Goal: Register for event/course

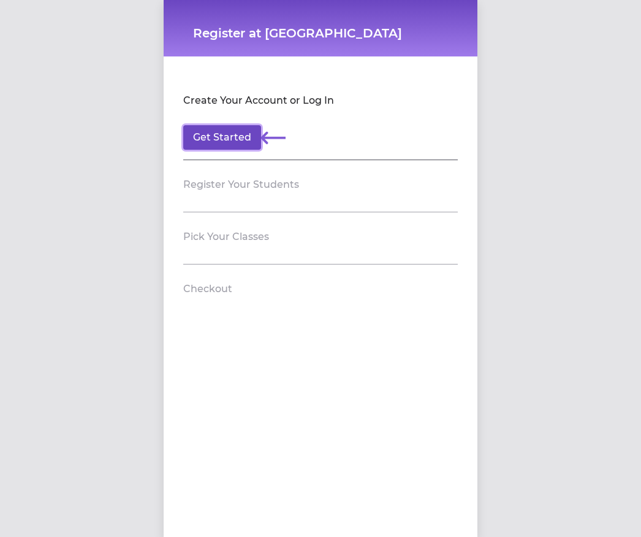
click at [239, 133] on button "Get Started" at bounding box center [222, 137] width 78 height 25
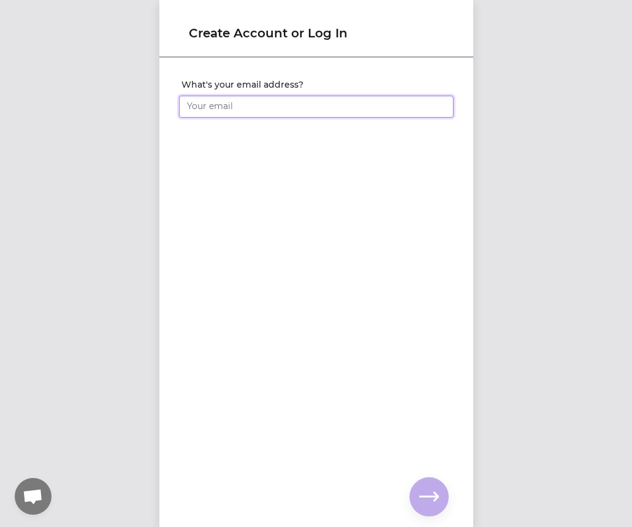
click at [241, 104] on input "What's your email address?" at bounding box center [316, 107] width 275 height 22
type input "[EMAIL_ADDRESS][DOMAIN_NAME]"
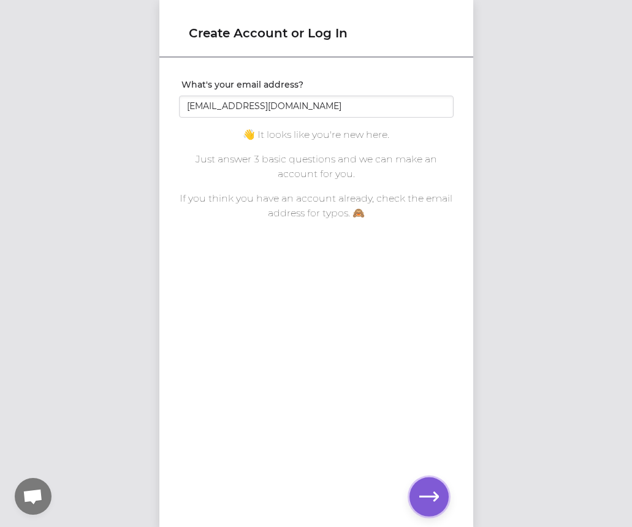
click at [432, 493] on icon "button" at bounding box center [429, 498] width 20 height 20
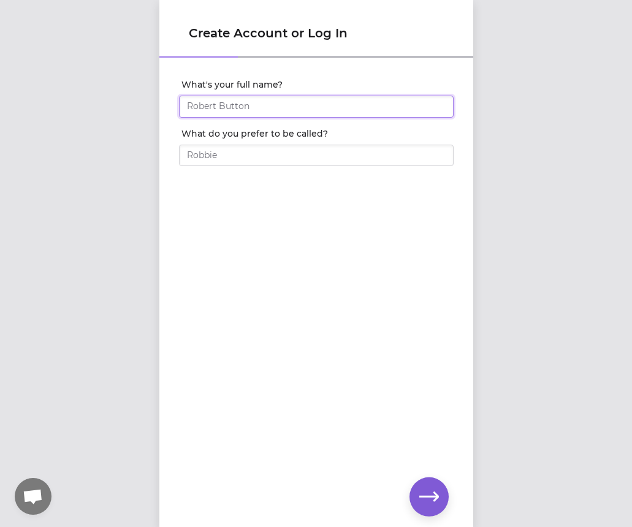
click at [248, 110] on input "What's your full name?" at bounding box center [316, 107] width 275 height 22
type input "[PERSON_NAME]"
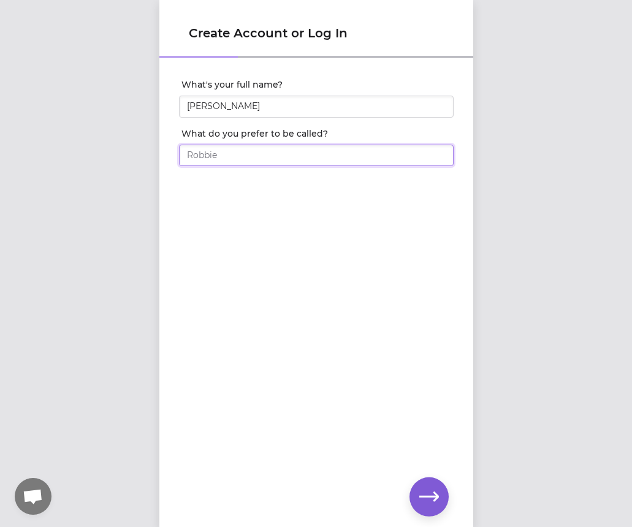
type input "m"
type input "[PERSON_NAME]"
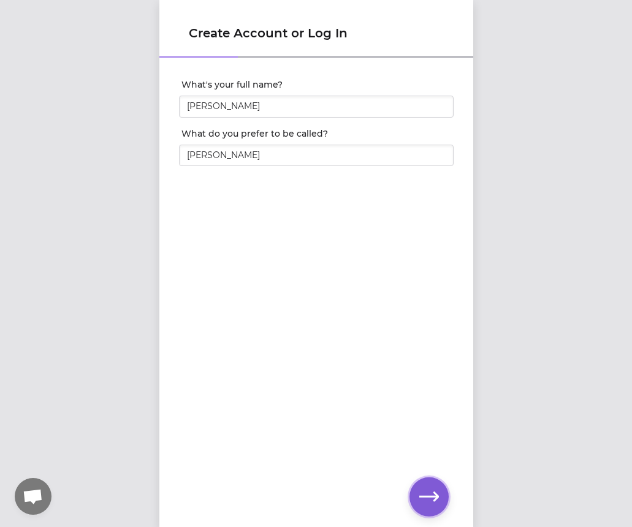
click at [427, 492] on icon "button" at bounding box center [429, 498] width 20 height 20
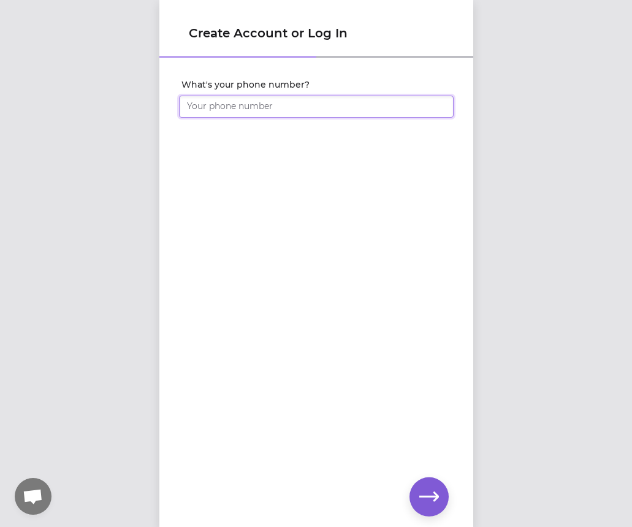
click at [267, 110] on input "What's your phone number?" at bounding box center [316, 107] width 275 height 22
type input "[PHONE_NUMBER]"
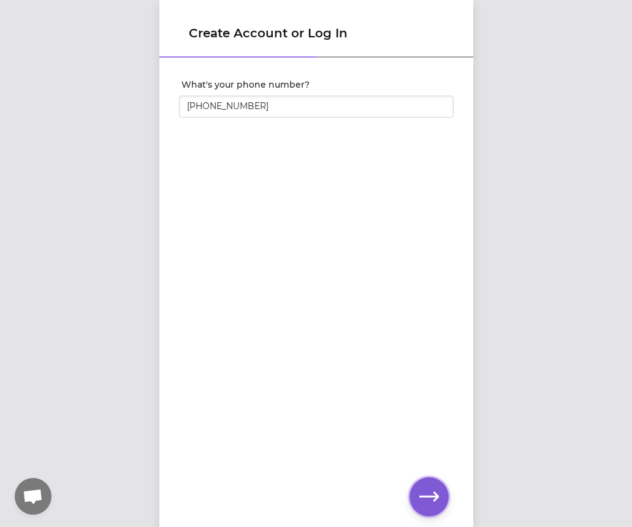
click at [436, 491] on icon "button" at bounding box center [429, 498] width 20 height 20
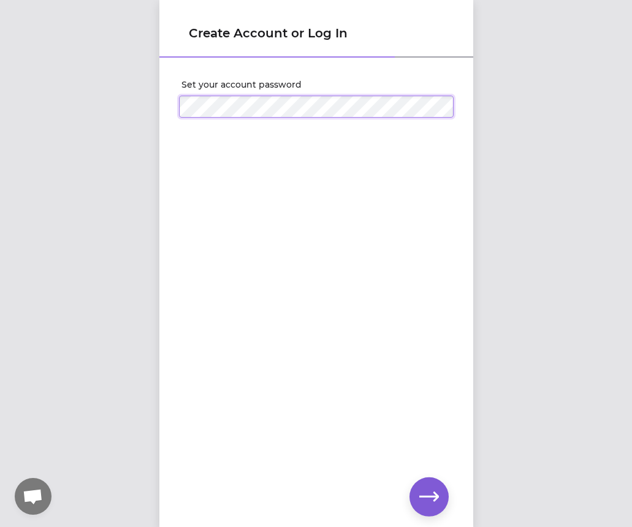
click at [91, 113] on div "Create Account or Log In Set your account password" at bounding box center [316, 263] width 632 height 527
click input "submit" at bounding box center [0, 0] width 0 height 0
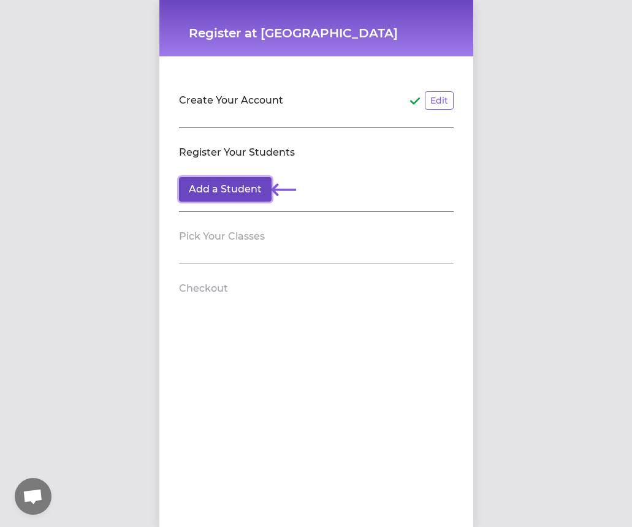
click at [250, 189] on button "Add a Student" at bounding box center [225, 189] width 93 height 25
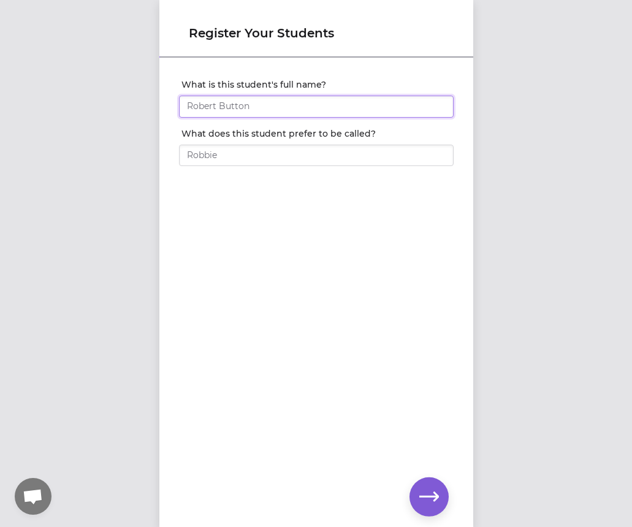
click at [255, 106] on input "What is this student's full name?" at bounding box center [316, 107] width 275 height 22
type input "Eunbeen"
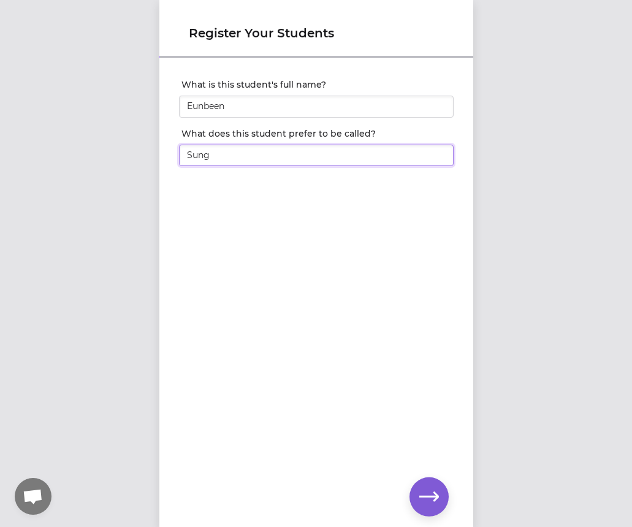
drag, startPoint x: 234, startPoint y: 162, endPoint x: 40, endPoint y: 160, distance: 193.8
click at [45, 160] on div "Register Your Students What is this student's full name? [PERSON_NAME] What doe…" at bounding box center [316, 263] width 632 height 527
type input "Been"
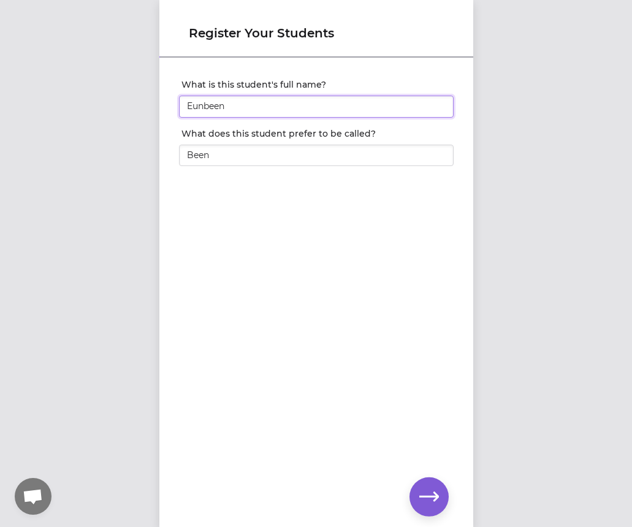
click at [283, 96] on input "Eunbeen" at bounding box center [316, 107] width 275 height 22
type input "[PERSON_NAME]"
click at [445, 477] on div "What is this student's full name? [PERSON_NAME] What does this student prefer t…" at bounding box center [316, 272] width 314 height 427
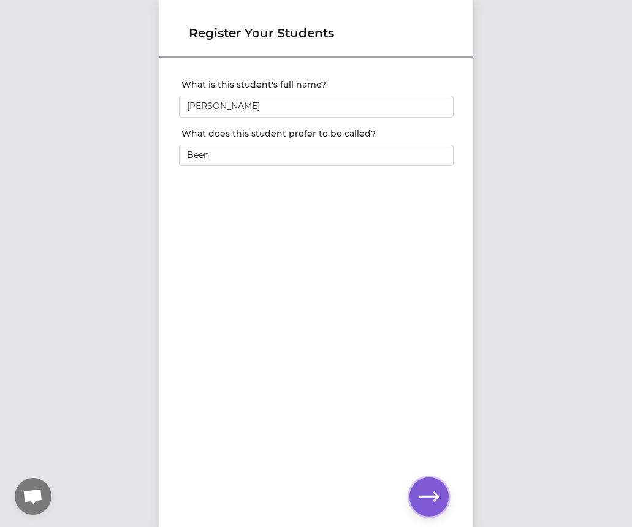
click at [435, 484] on button "button" at bounding box center [429, 497] width 39 height 39
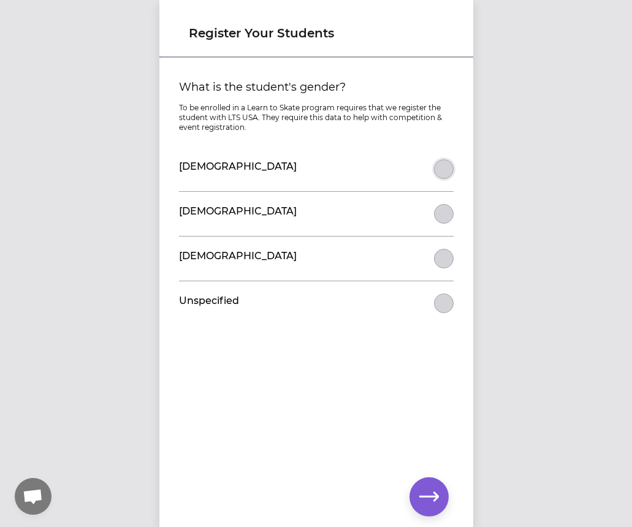
click at [446, 169] on button "What is the student's gender?" at bounding box center [444, 169] width 20 height 20
click at [423, 492] on icon "button" at bounding box center [429, 498] width 20 height 20
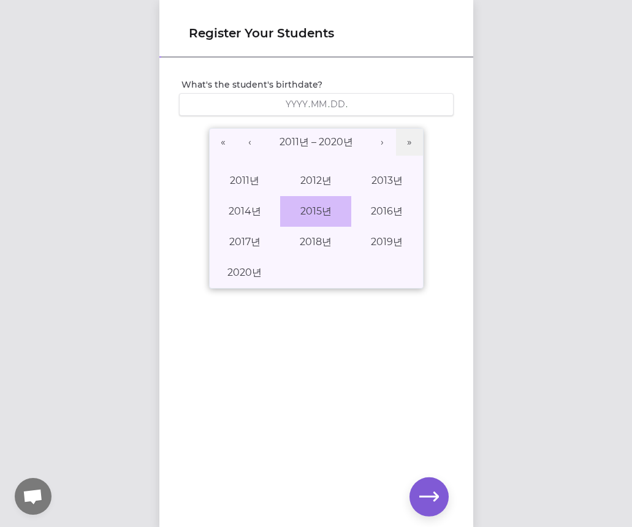
click at [316, 210] on button "2015년" at bounding box center [315, 211] width 71 height 31
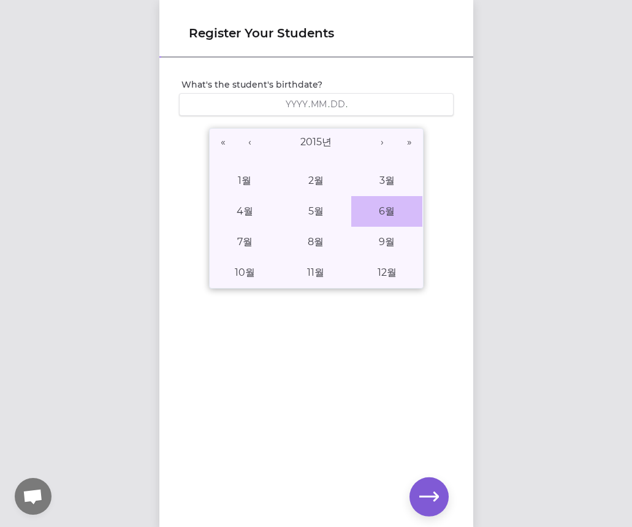
click at [389, 207] on abbr "6월" at bounding box center [387, 211] width 16 height 12
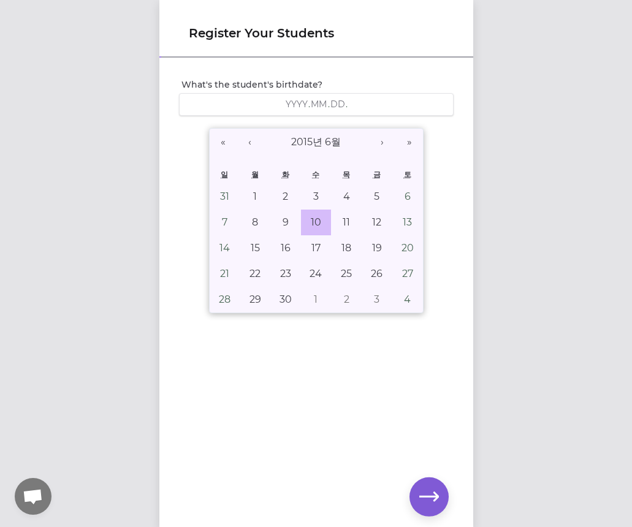
click at [311, 221] on abbr "10" at bounding box center [316, 222] width 10 height 12
type input "[DATE]"
type input "2015"
type input "6"
type input "10"
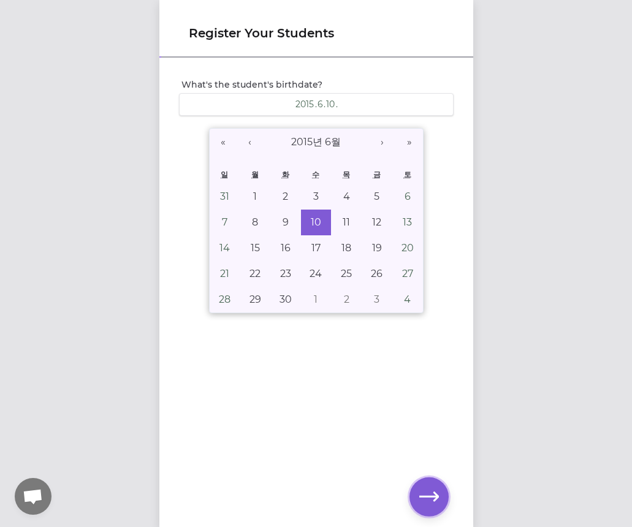
click at [427, 497] on icon "button" at bounding box center [429, 496] width 20 height 9
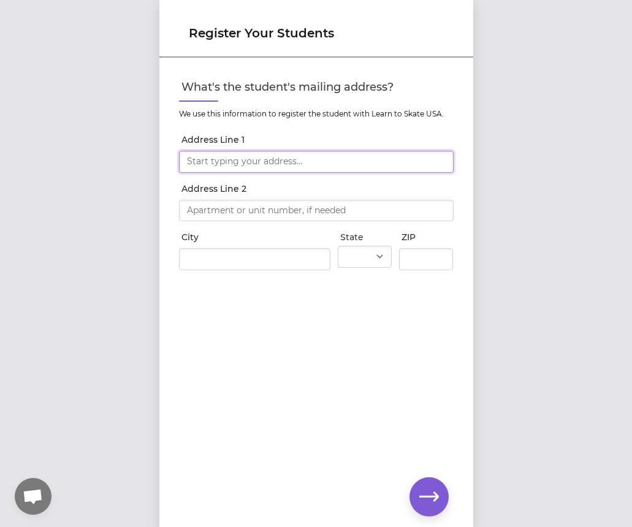
click at [245, 166] on input "Address Line 1" at bounding box center [316, 162] width 275 height 22
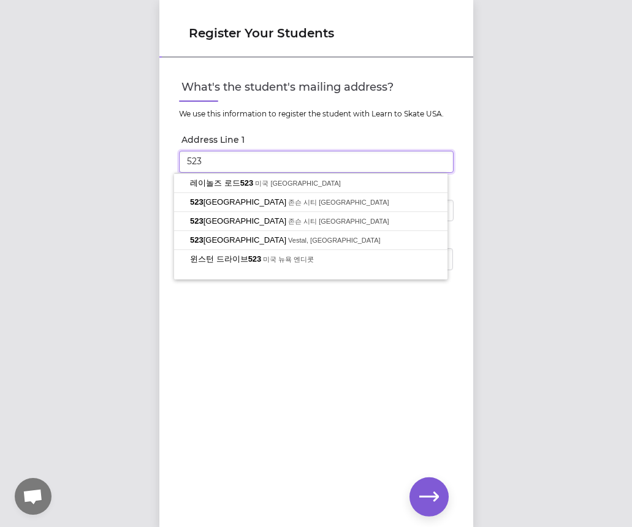
type input "[STREET_ADDRESS]"
type input "Vestal"
select select "NY"
type input "13850"
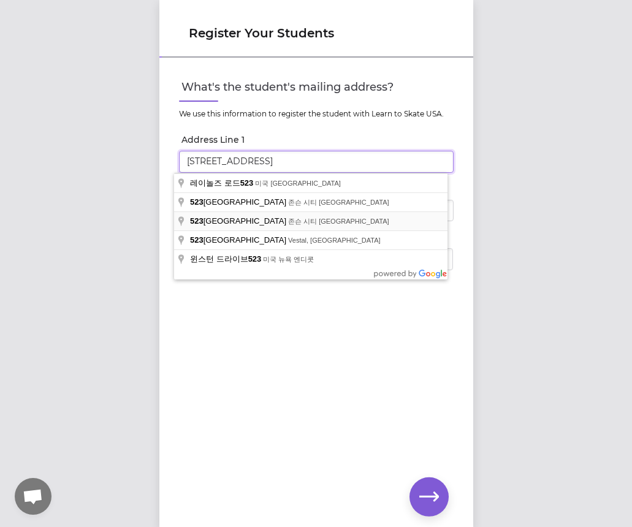
scroll to position [9, 0]
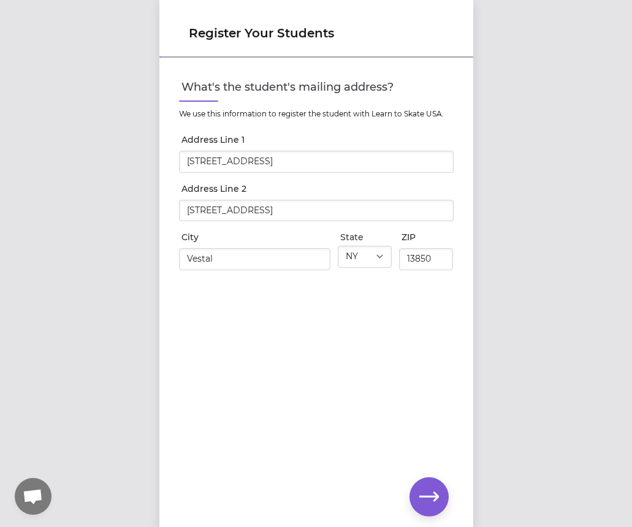
type input "[STREET_ADDRESS]"
click at [272, 310] on div "What's the student's mailing address? We use this information to register the s…" at bounding box center [316, 272] width 314 height 427
click at [446, 501] on button "button" at bounding box center [429, 497] width 39 height 39
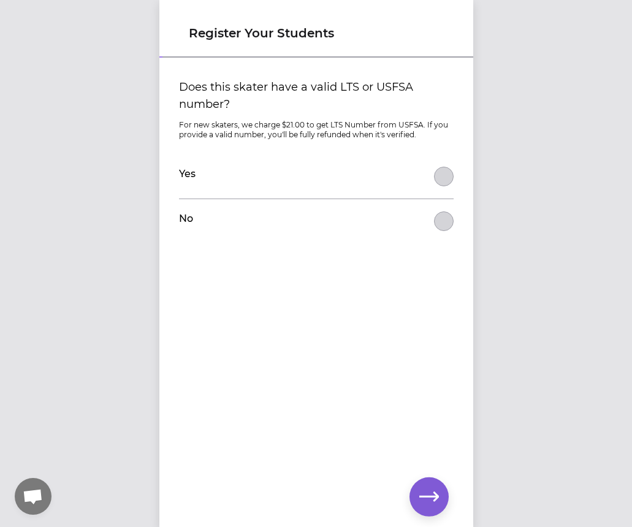
click at [255, 125] on p "For new skaters, we charge $21.00 to get LTS Number from USFSA. If you provide …" at bounding box center [316, 130] width 275 height 20
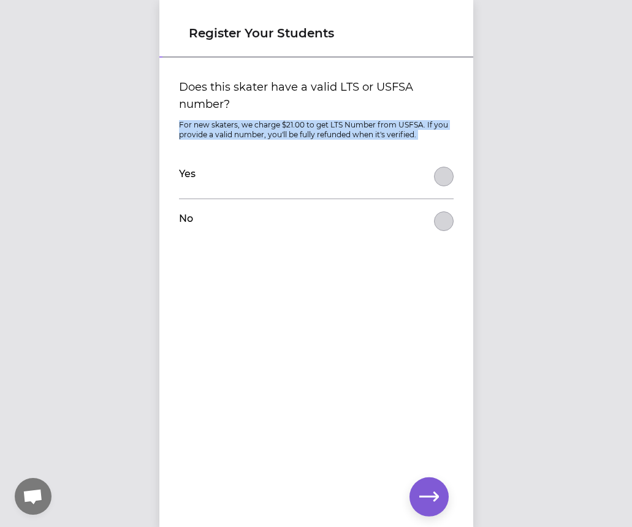
click at [255, 125] on p "For new skaters, we charge $21.00 to get LTS Number from USFSA. If you provide …" at bounding box center [316, 130] width 275 height 20
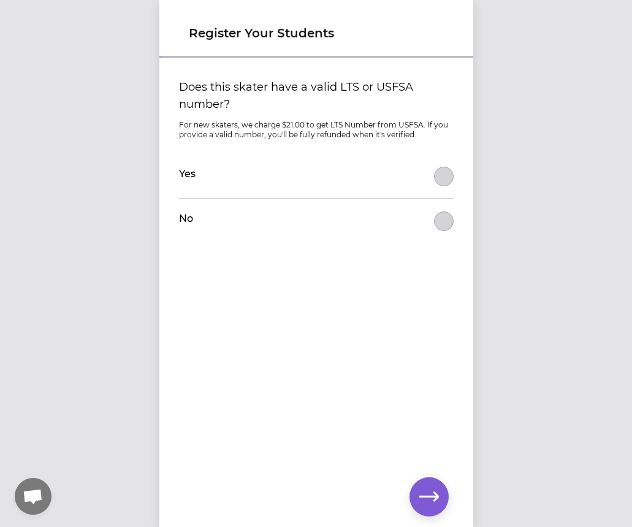
click at [259, 224] on div "No" at bounding box center [316, 221] width 275 height 44
click at [436, 228] on button "Does this skater have a valid LTS or USFSA number?" at bounding box center [444, 222] width 20 height 20
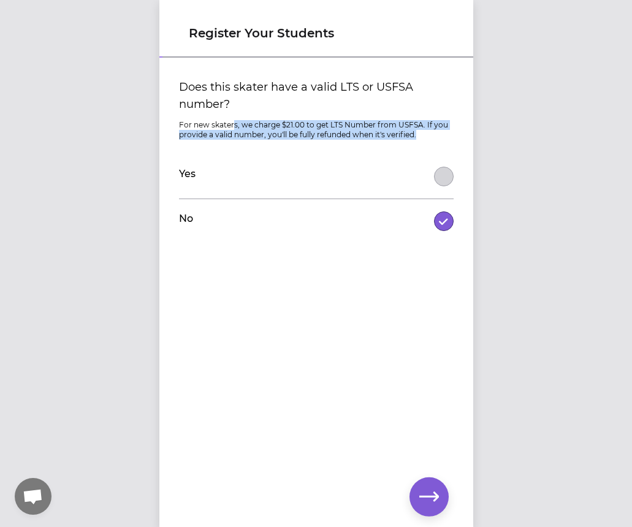
drag, startPoint x: 421, startPoint y: 135, endPoint x: 229, endPoint y: 113, distance: 193.2
click at [229, 113] on div "Does this skater have a valid LTS or USFSA number? For new skaters, we charge $…" at bounding box center [316, 160] width 275 height 165
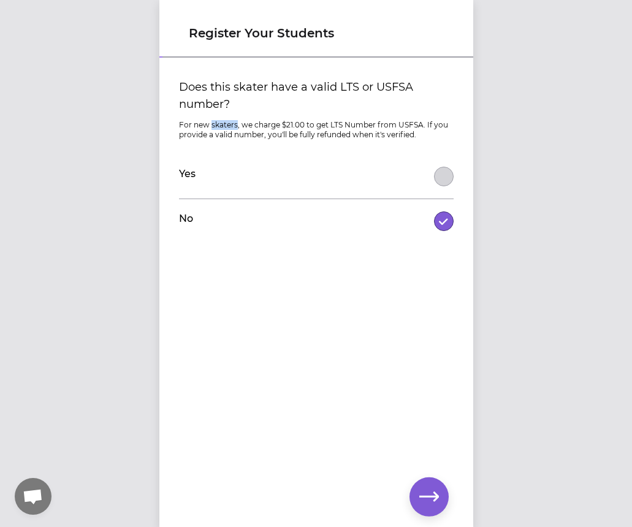
click at [229, 113] on div "Does this skater have a valid LTS or USFSA number? For new skaters, we charge $…" at bounding box center [316, 160] width 275 height 165
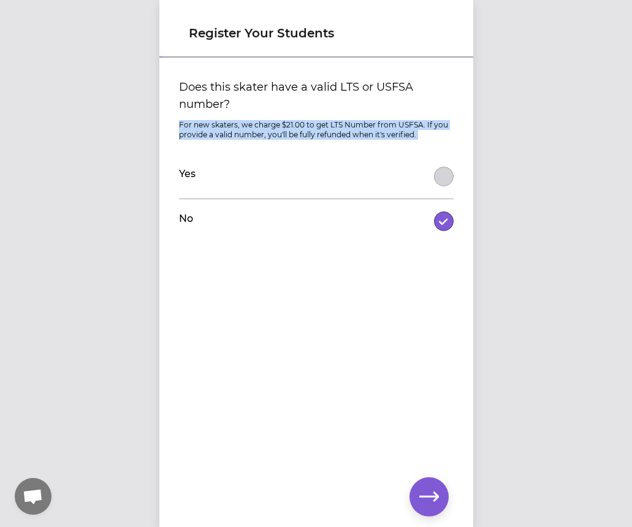
click at [229, 113] on div "Does this skater have a valid LTS or USFSA number? For new skaters, we charge $…" at bounding box center [316, 160] width 275 height 165
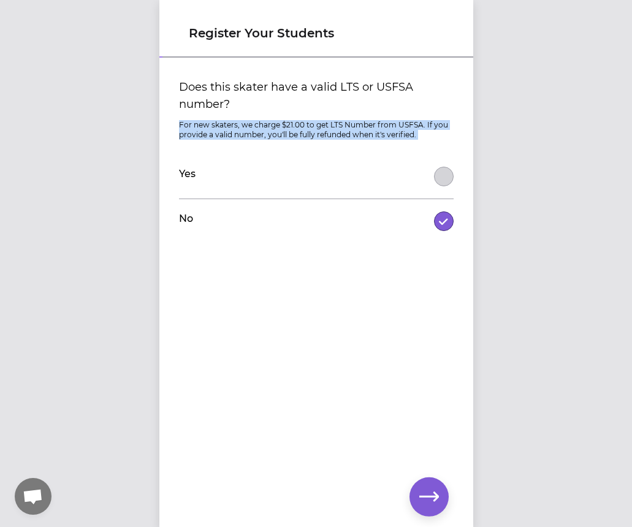
click at [229, 113] on div "Does this skater have a valid LTS or USFSA number? For new skaters, we charge $…" at bounding box center [316, 160] width 275 height 165
click at [285, 132] on p "For new skaters, we charge $21.00 to get LTS Number from USFSA. If you provide …" at bounding box center [316, 130] width 275 height 20
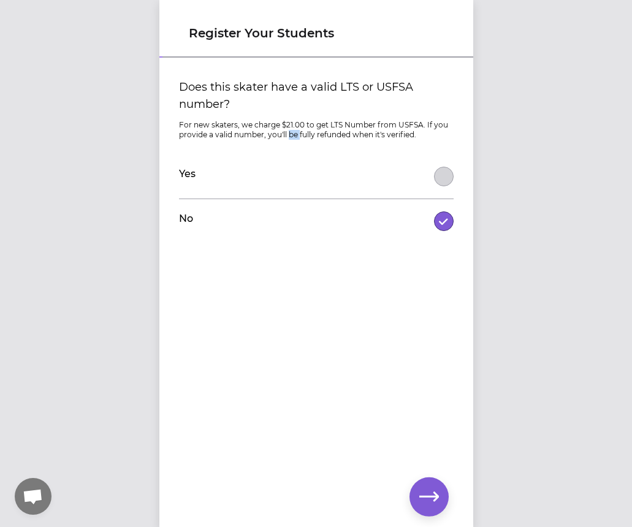
click at [285, 132] on p "For new skaters, we charge $21.00 to get LTS Number from USFSA. If you provide …" at bounding box center [316, 130] width 275 height 20
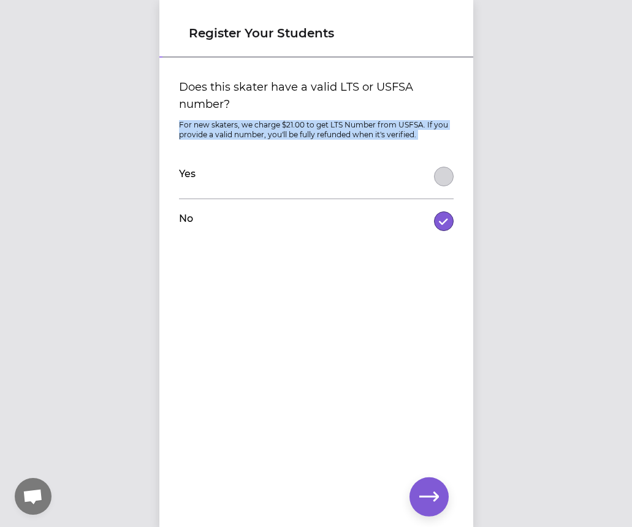
click at [285, 132] on p "For new skaters, we charge $21.00 to get LTS Number from USFSA. If you provide …" at bounding box center [316, 130] width 275 height 20
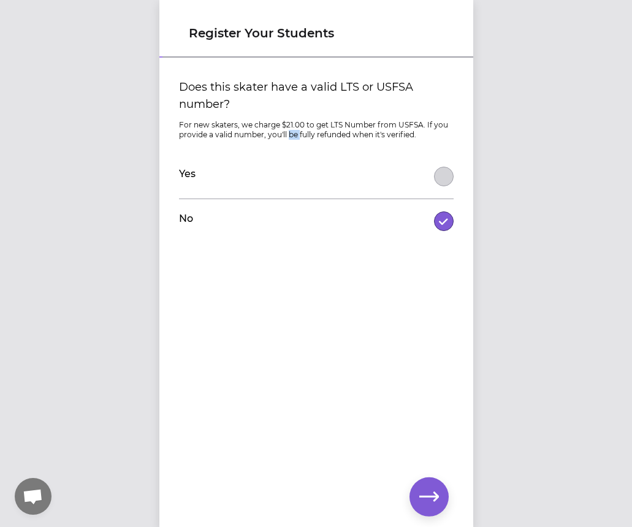
click at [285, 132] on p "For new skaters, we charge $21.00 to get LTS Number from USFSA. If you provide …" at bounding box center [316, 130] width 275 height 20
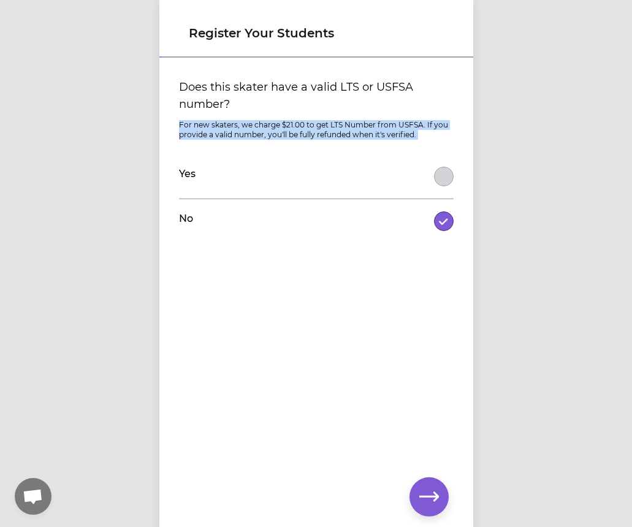
click at [285, 132] on p "For new skaters, we charge $21.00 to get LTS Number from USFSA. If you provide …" at bounding box center [316, 130] width 275 height 20
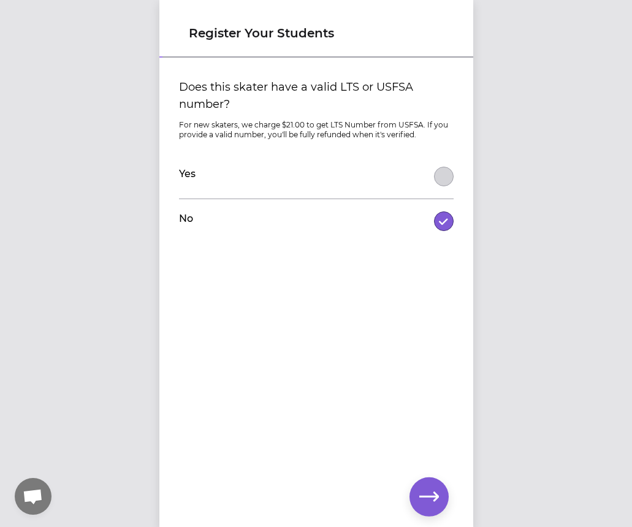
click at [229, 85] on label "Does this skater have a valid LTS or USFSA number?" at bounding box center [316, 95] width 275 height 34
click at [434, 167] on button "Does this skater have a valid LTS or USFSA number?" at bounding box center [444, 177] width 20 height 20
click at [229, 85] on label "Does this skater have a valid LTS or USFSA number?" at bounding box center [316, 95] width 275 height 34
click at [434, 167] on button "Does this skater have a valid LTS or USFSA number?" at bounding box center [444, 177] width 20 height 20
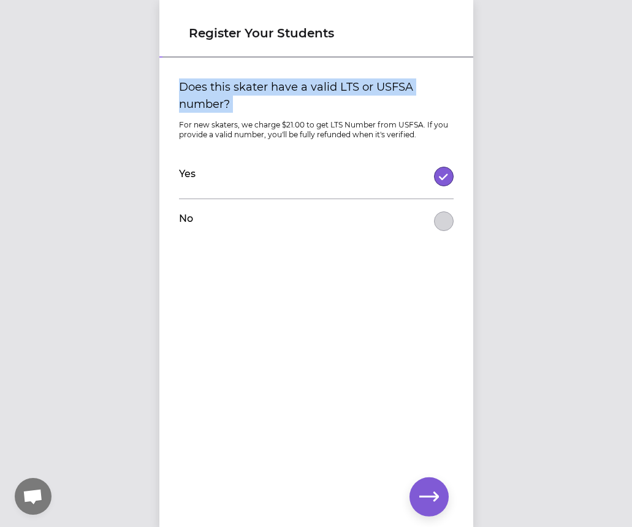
click at [229, 85] on label "Does this skater have a valid LTS or USFSA number?" at bounding box center [316, 95] width 275 height 34
click at [434, 167] on button "Does this skater have a valid LTS or USFSA number?" at bounding box center [444, 177] width 20 height 20
click at [229, 85] on label "Does this skater have a valid LTS or USFSA number?" at bounding box center [316, 95] width 275 height 34
click at [434, 167] on button "Does this skater have a valid LTS or USFSA number?" at bounding box center [444, 177] width 20 height 20
click at [268, 91] on label "Does this skater have a valid LTS or USFSA number?" at bounding box center [316, 95] width 275 height 34
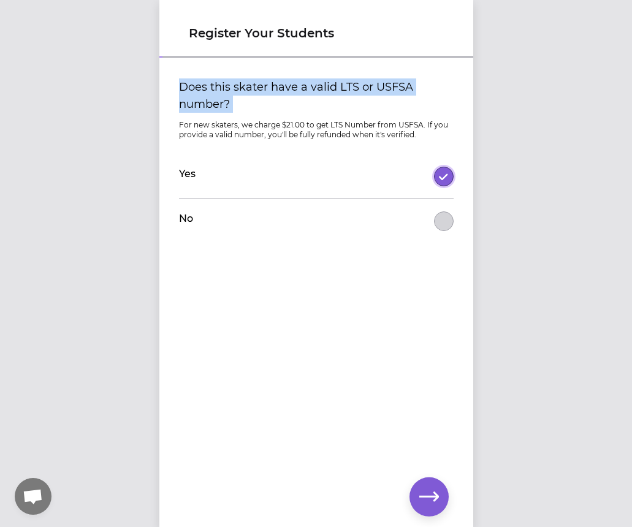
click at [434, 167] on button "Does this skater have a valid LTS or USFSA number?" at bounding box center [444, 177] width 20 height 20
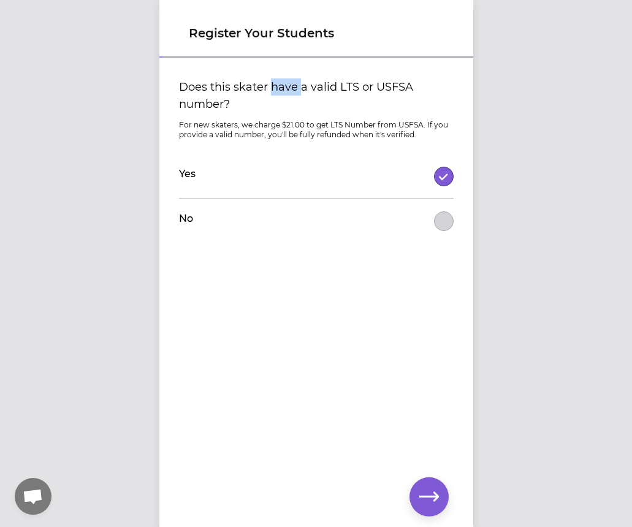
click at [268, 91] on label "Does this skater have a valid LTS or USFSA number?" at bounding box center [316, 95] width 275 height 34
click at [434, 167] on button "Does this skater have a valid LTS or USFSA number?" at bounding box center [444, 177] width 20 height 20
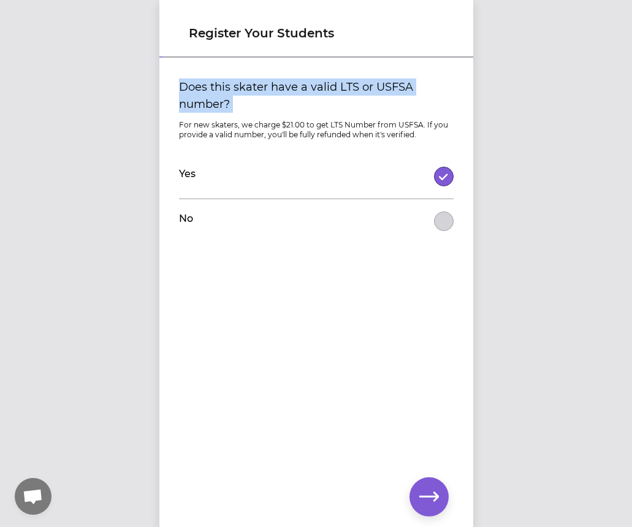
click at [268, 91] on label "Does this skater have a valid LTS or USFSA number?" at bounding box center [316, 95] width 275 height 34
click at [434, 167] on button "Does this skater have a valid LTS or USFSA number?" at bounding box center [444, 177] width 20 height 20
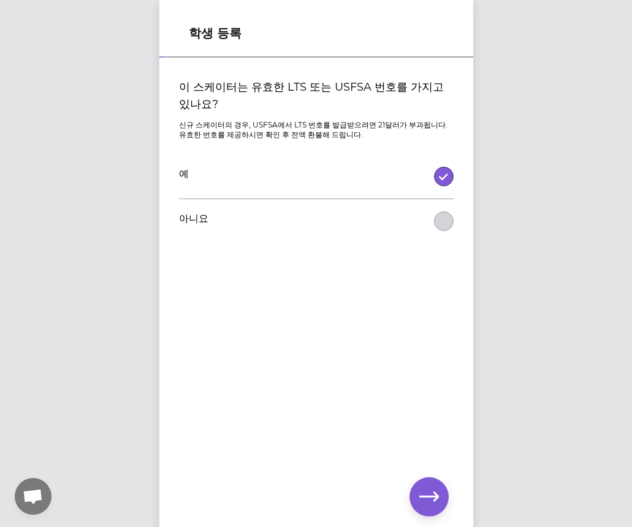
click at [216, 124] on font "신규 스케이터의 경우, USFSA에서 LTS 번호를 발급받으려면 21달러가 부과됩니다. 유효한 번호를 제공하시면 확인 후 전액 환불해 드립니다." at bounding box center [313, 129] width 269 height 19
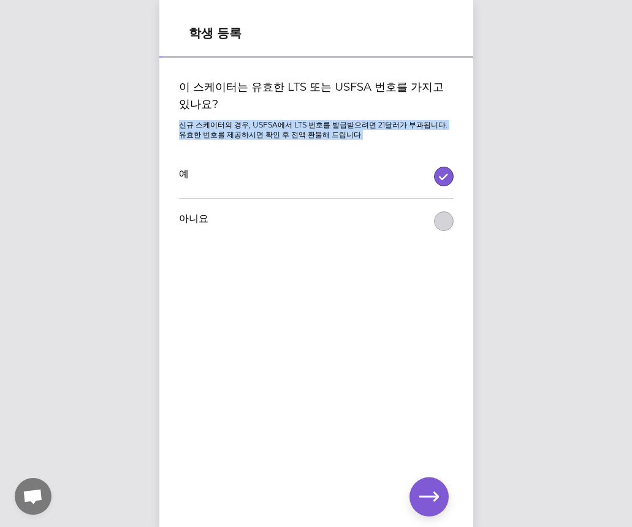
click at [216, 124] on font "신규 스케이터의 경우, USFSA에서 LTS 번호를 발급받으려면 21달러가 부과됩니다. 유효한 번호를 제공하시면 확인 후 전액 환불해 드립니다." at bounding box center [313, 129] width 269 height 19
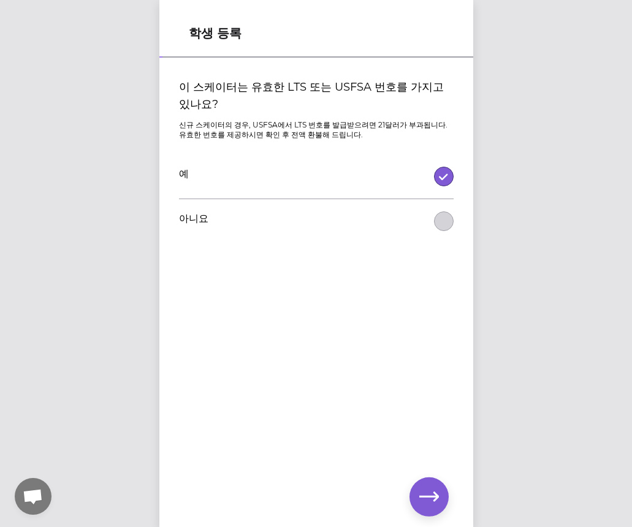
click at [259, 91] on font "이 스케이터는 유효한 LTS 또는 USFSA 번호를 가지고 있나요?" at bounding box center [311, 95] width 265 height 31
click at [434, 167] on button "이 스케이터는 유효한 LTS 또는 USFSA 번호를 가지고 있나요?" at bounding box center [444, 177] width 20 height 20
click at [259, 91] on font "이 스케이터는 유효한 LTS 또는 USFSA 번호를 가지고 있나요?" at bounding box center [311, 95] width 265 height 31
click at [434, 167] on button "이 스케이터는 유효한 LTS 또는 USFSA 번호를 가지고 있나요?" at bounding box center [444, 177] width 20 height 20
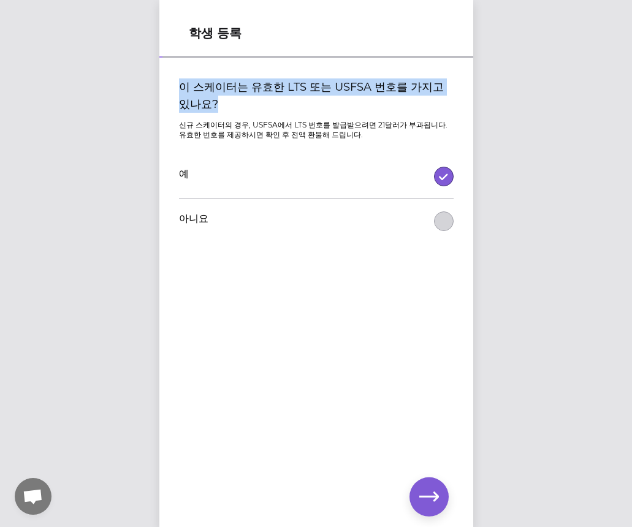
click at [259, 91] on font "이 스케이터는 유효한 LTS 또는 USFSA 번호를 가지고 있나요?" at bounding box center [311, 95] width 265 height 31
click at [434, 167] on button "이 스케이터는 유효한 LTS 또는 USFSA 번호를 가지고 있나요?" at bounding box center [444, 177] width 20 height 20
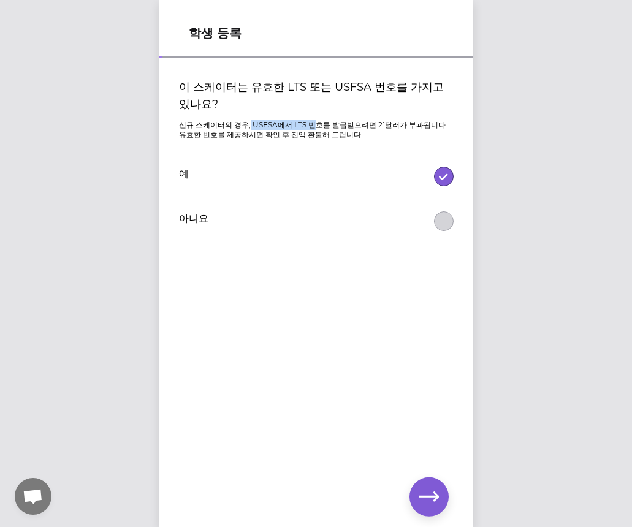
drag, startPoint x: 240, startPoint y: 122, endPoint x: 304, endPoint y: 122, distance: 63.2
click at [304, 122] on font "신규 스케이터의 경우, USFSA에서 LTS 번호를 발급받으려면 21달러가 부과됩니다. 유효한 번호를 제공하시면 확인 후 전액 환불해 드립니다." at bounding box center [313, 129] width 269 height 19
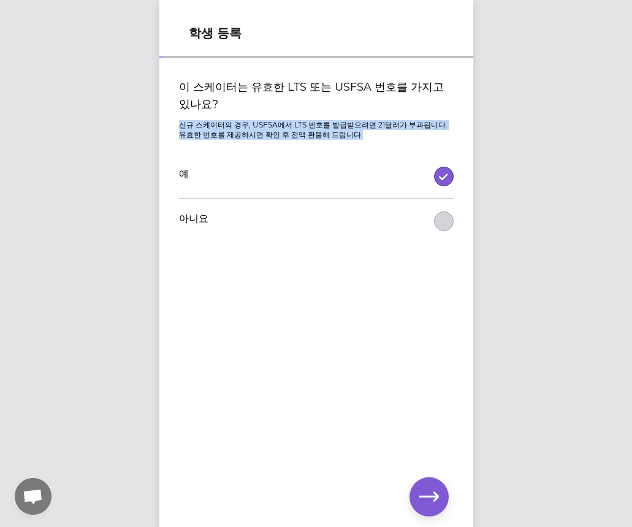
drag, startPoint x: 351, startPoint y: 135, endPoint x: 119, endPoint y: 117, distance: 232.5
click at [119, 117] on div "학생 등록 이 스케이터는 유효한 LTS 또는 USFSA 번호를 가지고 있나요? 신규 스케이터의 경우, USFSA에서 LTS 번호를 발급받으려면…" at bounding box center [316, 263] width 632 height 527
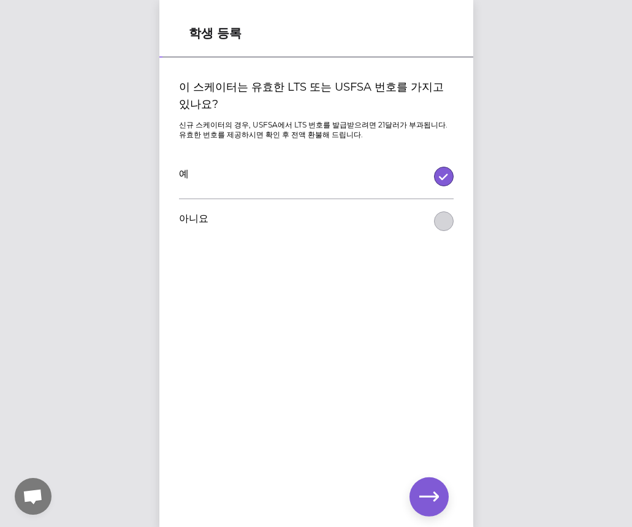
click at [291, 107] on label "이 스케이터는 유효한 LTS 또는 USFSA 번호를 가지고 있나요?" at bounding box center [316, 95] width 275 height 34
click at [434, 167] on button "이 스케이터는 유효한 LTS 또는 USFSA 번호를 가지고 있나요?" at bounding box center [444, 177] width 20 height 20
click at [265, 121] on font "신규 스케이터의 경우, USFSA에서 LTS 번호를 발급받으려면 21달러가 부과됩니다. 유효한 번호를 제공하시면 확인 후 전액 환불해 드립니다." at bounding box center [313, 129] width 269 height 19
click at [264, 121] on font "신규 스케이터의 경우, USFSA에서 LTS 번호를 발급받으려면 21달러가 부과됩니다. 유효한 번호를 제공하시면 확인 후 전액 환불해 드립니다." at bounding box center [313, 129] width 269 height 19
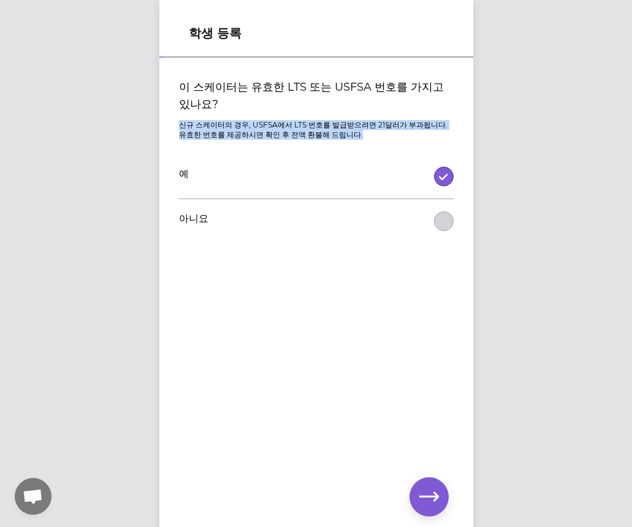
click at [264, 121] on font "신규 스케이터의 경우, USFSA에서 LTS 번호를 발급받으려면 21달러가 부과됩니다. 유효한 번호를 제공하시면 확인 후 전액 환불해 드립니다." at bounding box center [313, 129] width 269 height 19
click at [428, 493] on icon "button" at bounding box center [429, 498] width 20 height 20
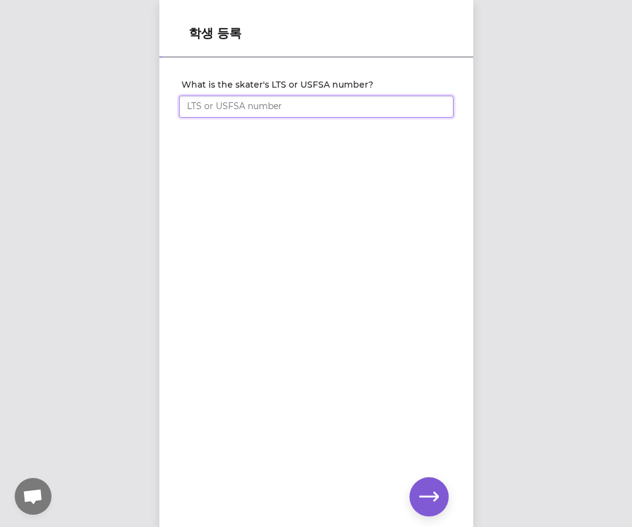
click at [240, 108] on input "What is the skater's LTS or USFSA number?" at bounding box center [316, 107] width 275 height 22
click at [440, 491] on button "button" at bounding box center [429, 497] width 39 height 39
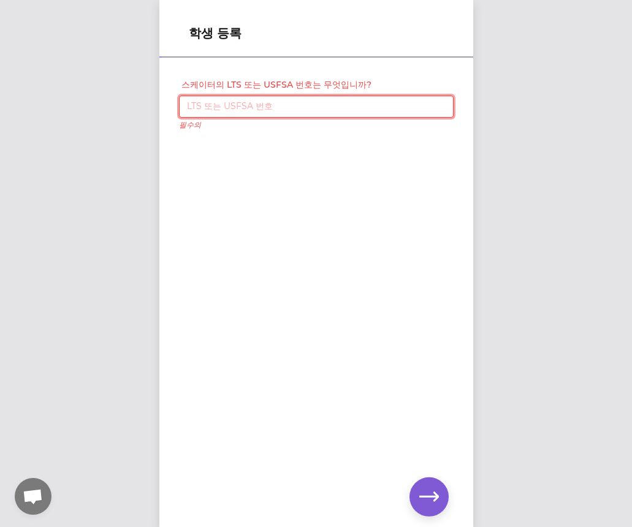
click at [297, 192] on div "스케이터의 LTS 또는 USFSA 번호는 무엇입니까? 필수의" at bounding box center [316, 272] width 314 height 427
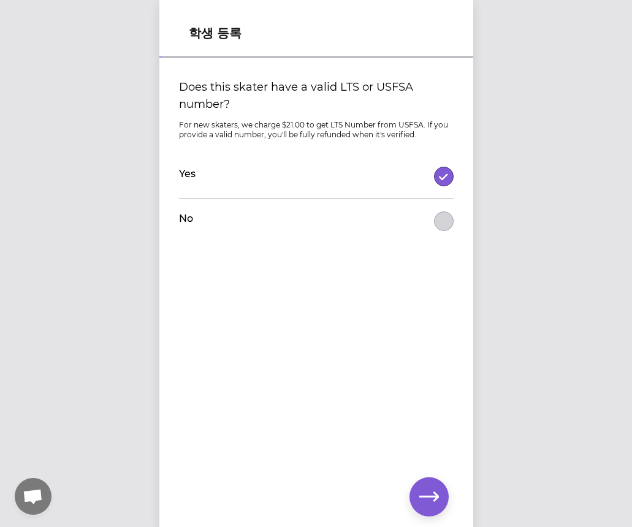
click at [374, 212] on div "No" at bounding box center [316, 221] width 275 height 44
click at [434, 216] on button "Does this skater have a valid LTS or USFSA number?" at bounding box center [444, 222] width 20 height 20
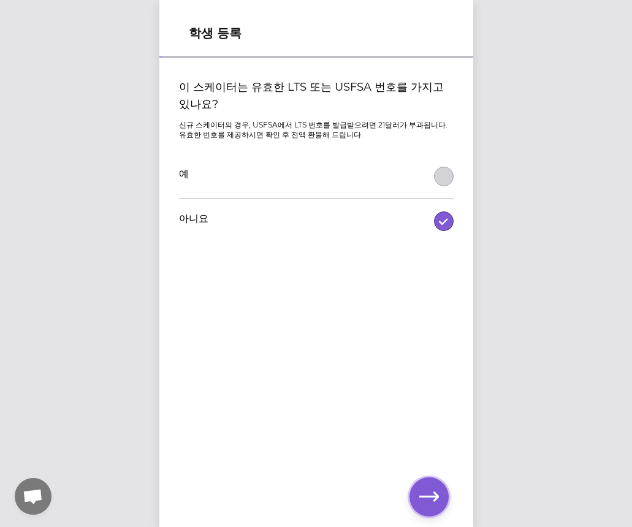
click at [443, 484] on button "button" at bounding box center [429, 497] width 39 height 39
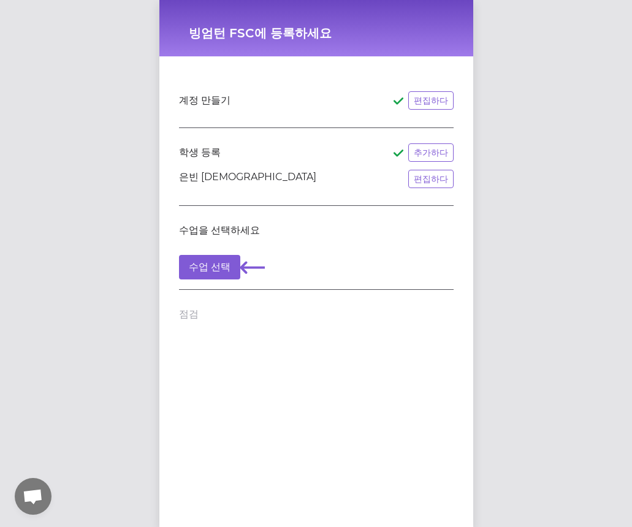
click at [296, 101] on header "계정 만들기 편집하다" at bounding box center [316, 101] width 275 height 20
click at [243, 109] on header "계정 만들기 편집하다" at bounding box center [316, 101] width 275 height 20
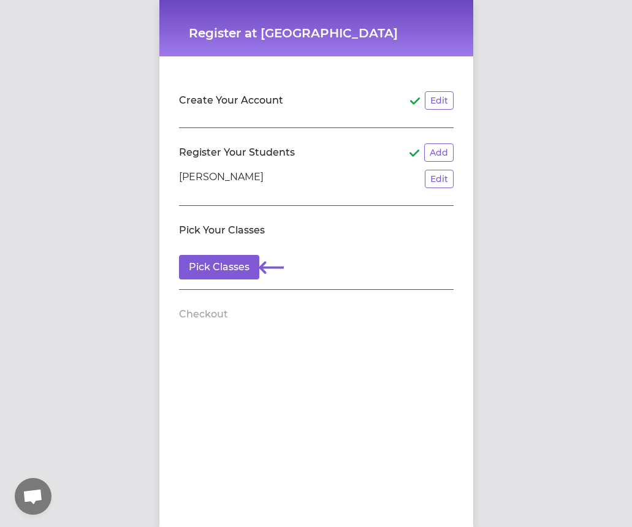
click at [369, 373] on div "Create Your Account Edit Register Your Students Add [PERSON_NAME] Edit Pick You…" at bounding box center [316, 269] width 314 height 427
click at [217, 273] on button "Pick Classes" at bounding box center [219, 267] width 80 height 25
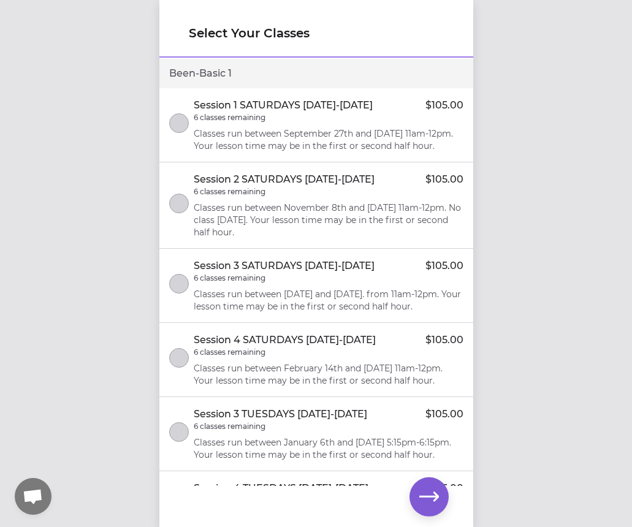
click at [320, 140] on p "Classes run between September 27th and [DATE] 11am-12pm. Your lesson time may b…" at bounding box center [329, 140] width 270 height 25
click at [311, 187] on p "Session 2 SATURDAYS [DATE]-[DATE]" at bounding box center [284, 179] width 181 height 15
click at [308, 228] on p "Classes run between November 8th and [DATE] 11am-12pm. No class [DATE]. Your le…" at bounding box center [329, 220] width 270 height 37
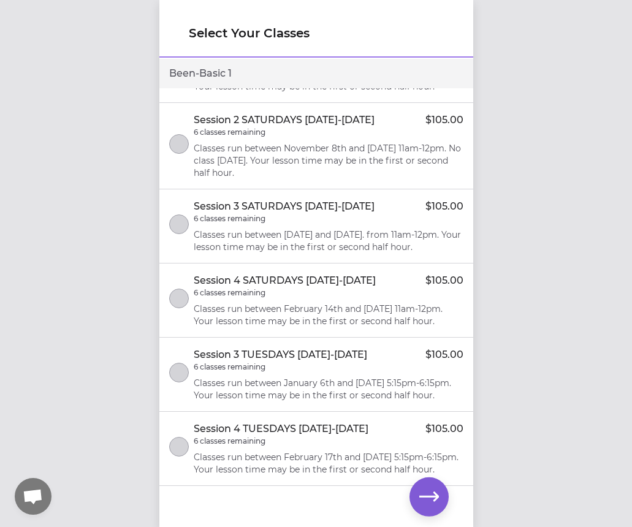
scroll to position [121, 0]
click at [428, 491] on icon "button" at bounding box center [429, 498] width 20 height 20
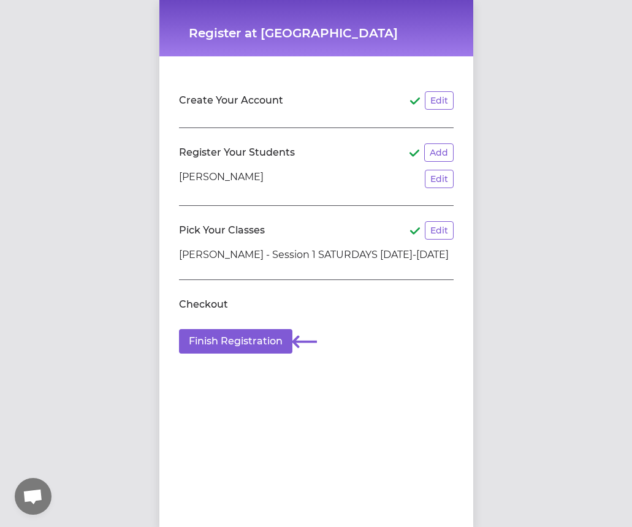
click at [346, 109] on header "Create Your Account Edit" at bounding box center [316, 101] width 275 height 20
click at [226, 109] on header "Create Your Account Edit" at bounding box center [316, 101] width 275 height 20
click at [373, 105] on header "Create Your Account Edit" at bounding box center [316, 101] width 275 height 20
click at [427, 105] on button "Edit" at bounding box center [439, 100] width 29 height 18
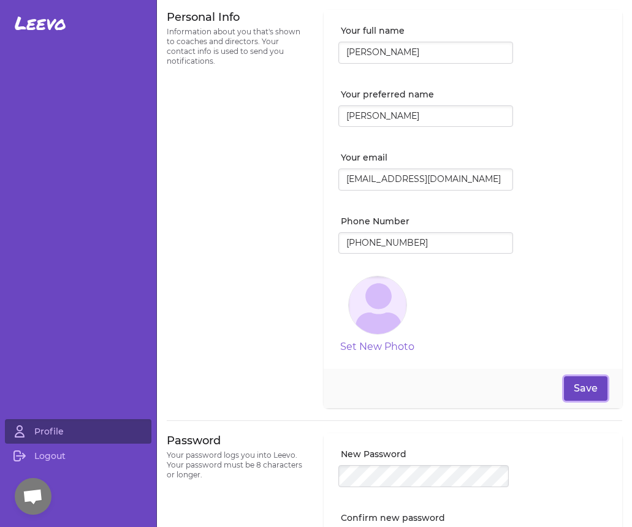
click at [579, 392] on button "Save" at bounding box center [586, 389] width 44 height 25
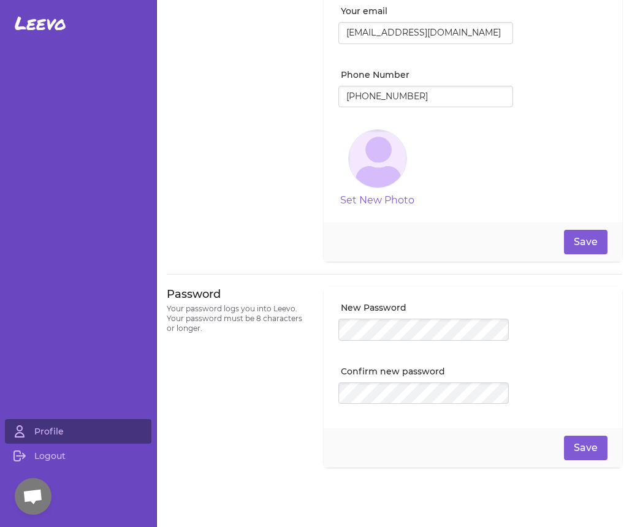
scroll to position [9, 0]
click at [576, 441] on button "Save" at bounding box center [586, 448] width 44 height 25
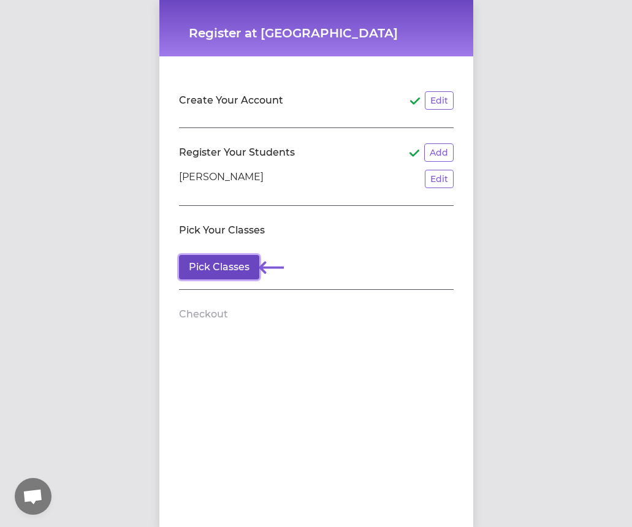
click at [224, 266] on button "Pick Classes" at bounding box center [219, 267] width 80 height 25
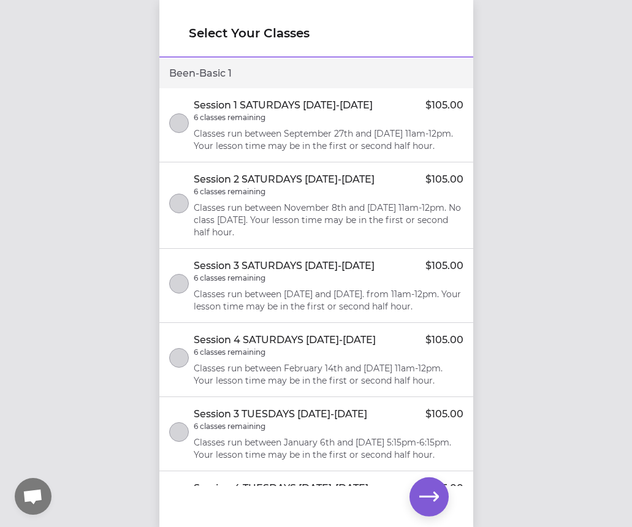
click at [320, 116] on div "6 classes remaining" at bounding box center [329, 118] width 270 height 10
click at [422, 488] on icon "button" at bounding box center [429, 498] width 20 height 20
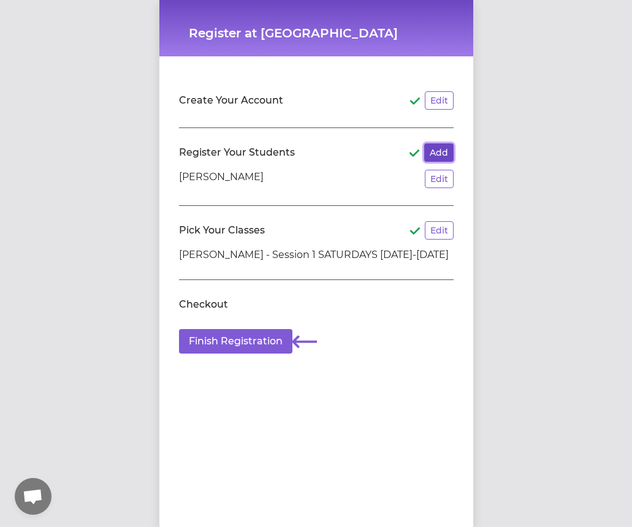
click at [437, 159] on button "Add" at bounding box center [438, 153] width 29 height 18
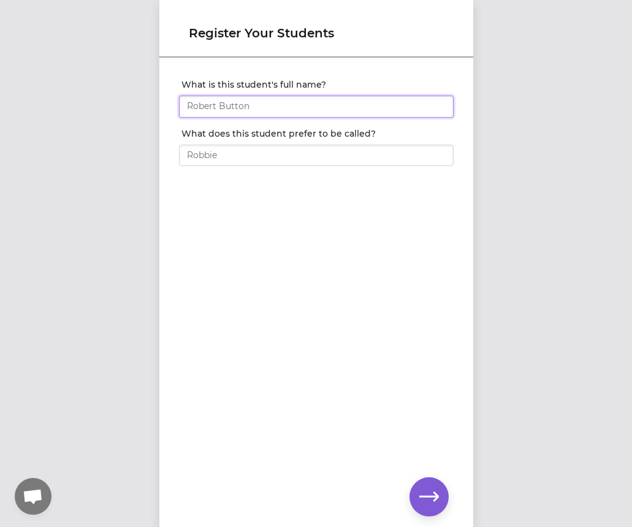
click at [269, 101] on input "What is this student's full name?" at bounding box center [316, 107] width 275 height 22
type input "[PERSON_NAME]"
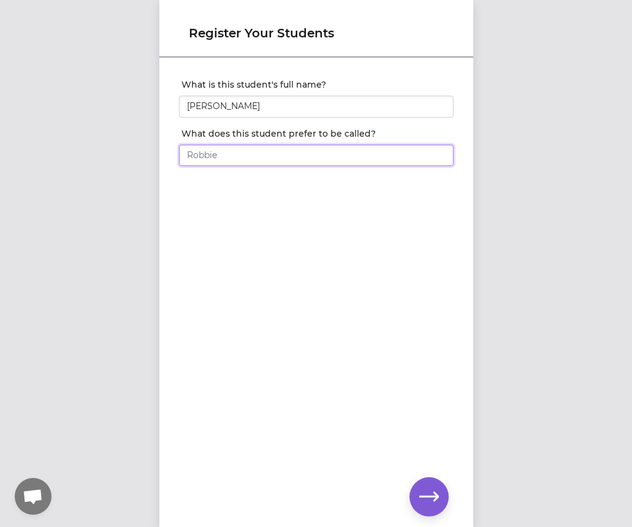
click at [320, 153] on input "What does this student prefer to be called?" at bounding box center [316, 156] width 275 height 22
type input "[PERSON_NAME]"
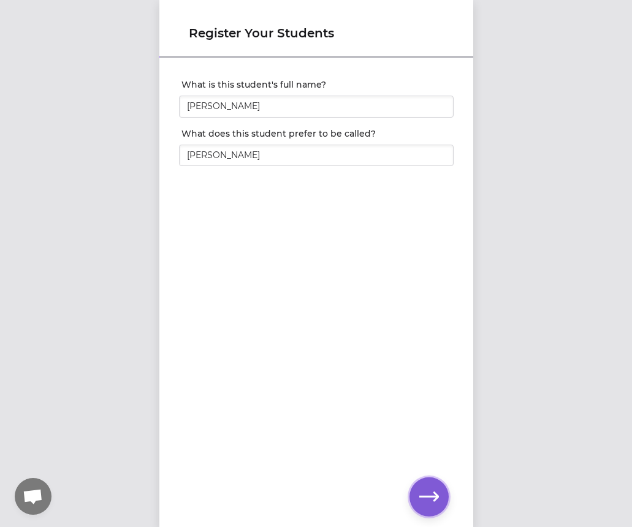
click at [437, 497] on icon "button" at bounding box center [429, 496] width 20 height 9
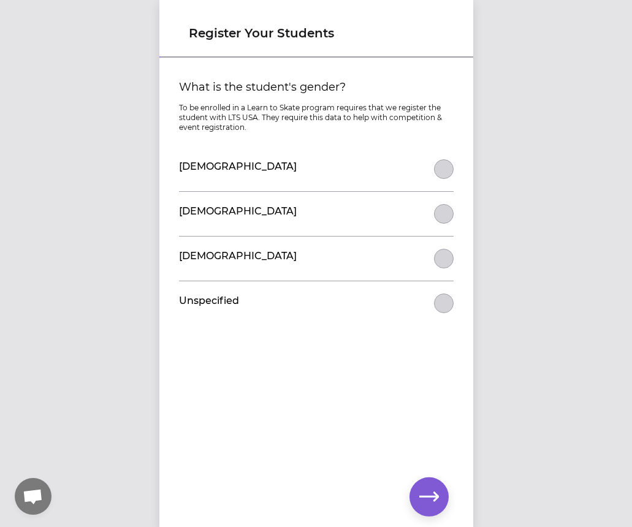
click at [315, 174] on div "[DEMOGRAPHIC_DATA]" at bounding box center [316, 169] width 275 height 44
click at [435, 170] on button "What is the student's gender?" at bounding box center [444, 169] width 20 height 20
click at [431, 492] on icon "button" at bounding box center [429, 498] width 20 height 20
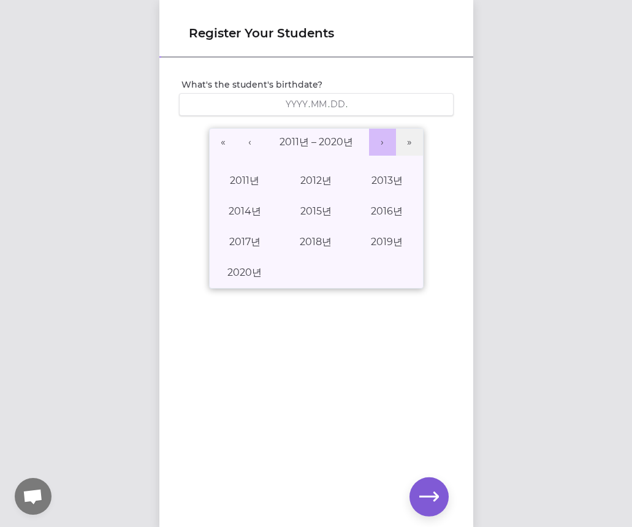
click at [385, 142] on button "›" at bounding box center [382, 142] width 27 height 27
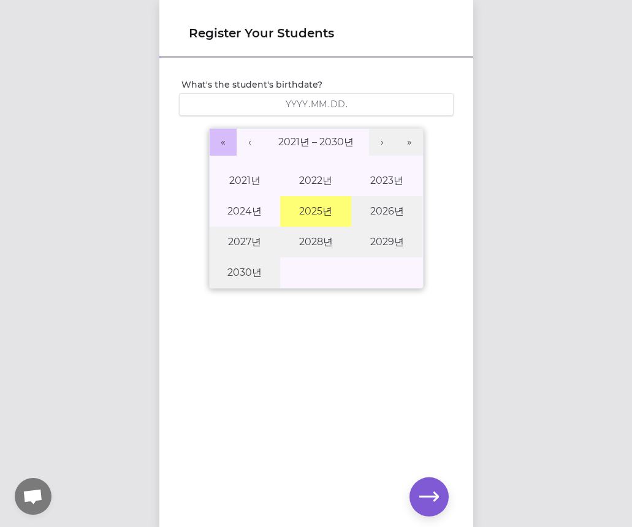
click at [225, 143] on button "«" at bounding box center [223, 142] width 27 height 27
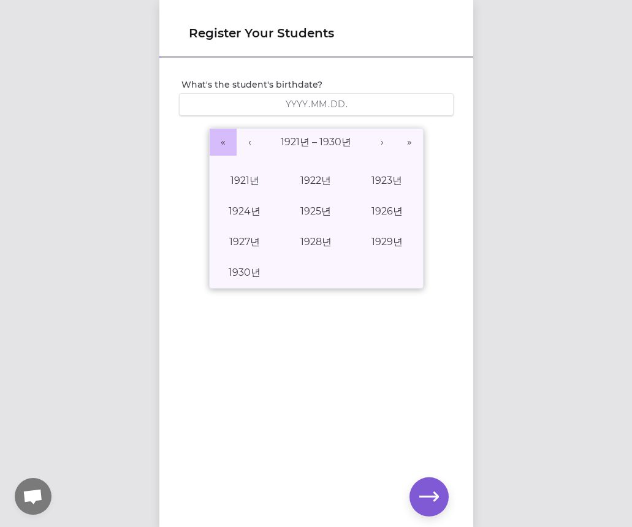
click at [225, 143] on button "«" at bounding box center [223, 142] width 27 height 27
click at [380, 138] on button "›" at bounding box center [382, 142] width 27 height 27
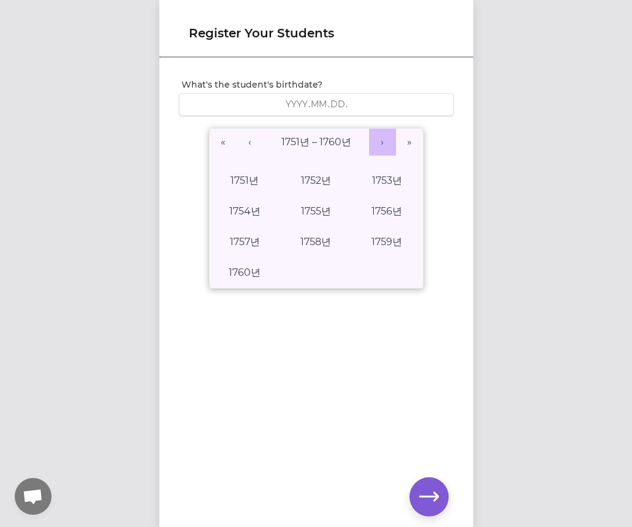
click at [380, 138] on button "›" at bounding box center [382, 142] width 27 height 27
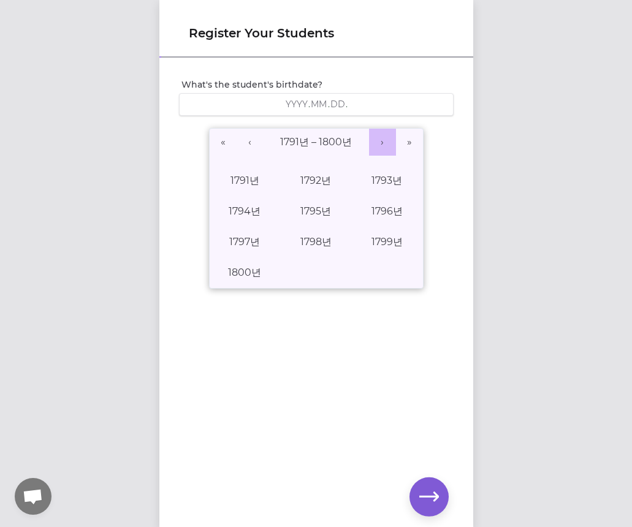
click at [380, 138] on button "›" at bounding box center [382, 142] width 27 height 27
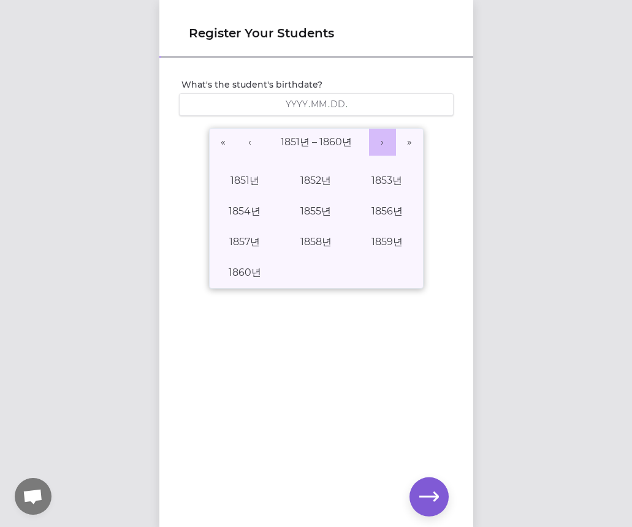
click at [380, 138] on button "›" at bounding box center [382, 142] width 27 height 27
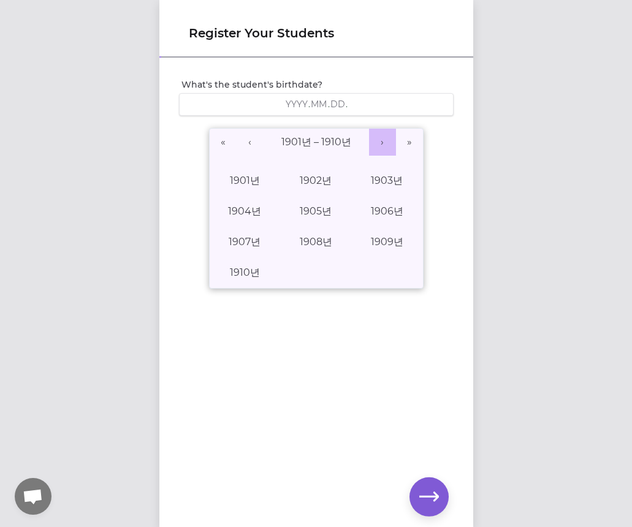
click at [380, 138] on button "›" at bounding box center [382, 142] width 27 height 27
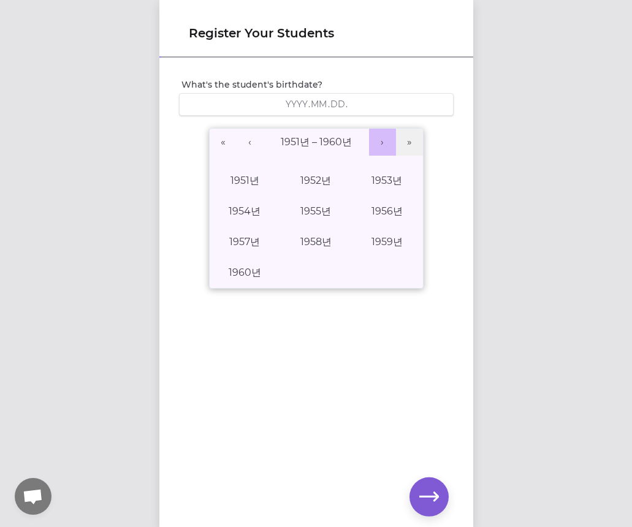
click at [380, 138] on button "›" at bounding box center [382, 142] width 27 height 27
click at [378, 145] on button "›" at bounding box center [382, 142] width 27 height 27
click at [356, 220] on button "1986년" at bounding box center [386, 211] width 71 height 31
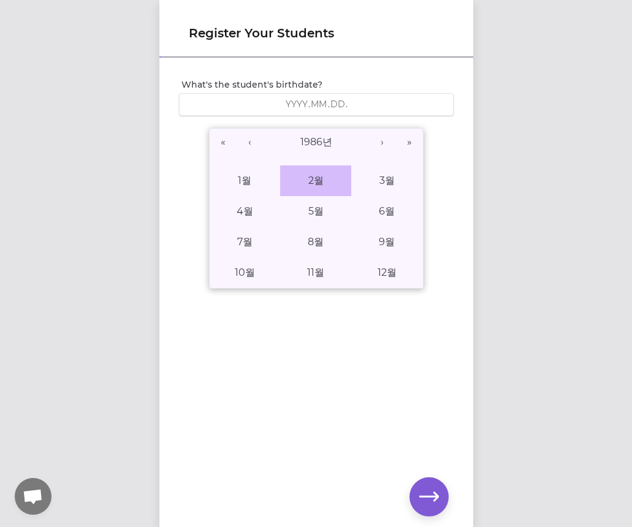
click at [316, 185] on abbr "2월" at bounding box center [315, 181] width 15 height 12
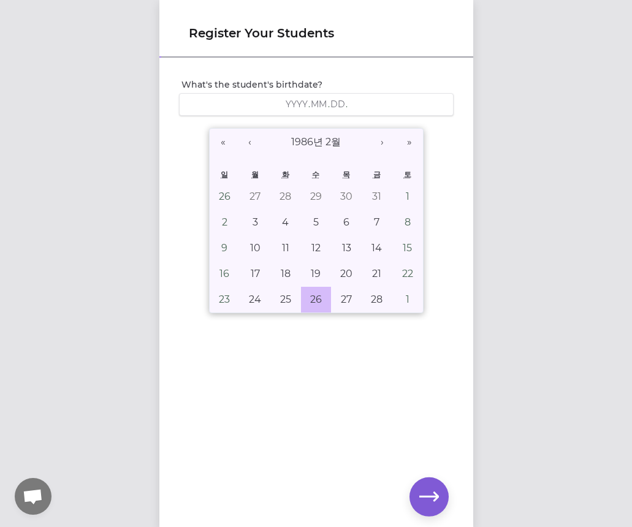
click at [312, 288] on button "26" at bounding box center [316, 300] width 31 height 26
type input "[DATE]"
type input "1986"
type input "2"
type input "26"
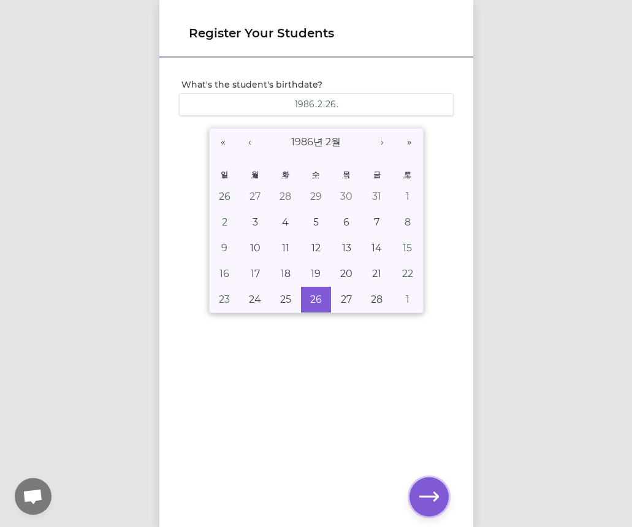
click at [429, 491] on icon "button" at bounding box center [429, 498] width 20 height 20
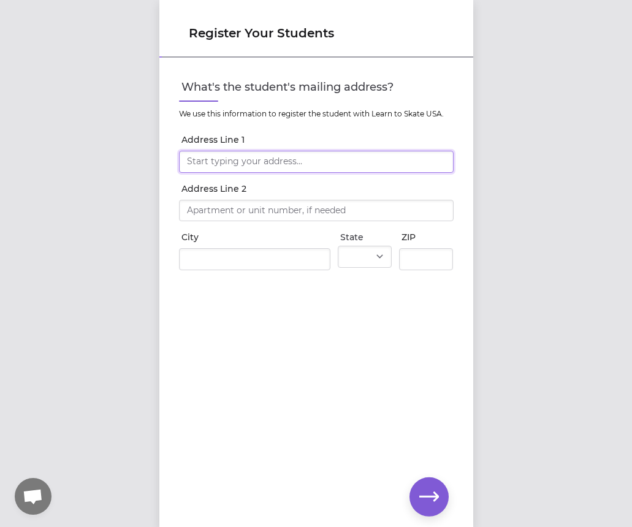
click at [335, 166] on input "Address Line 1" at bounding box center [316, 162] width 275 height 22
type input "[STREET_ADDRESS]"
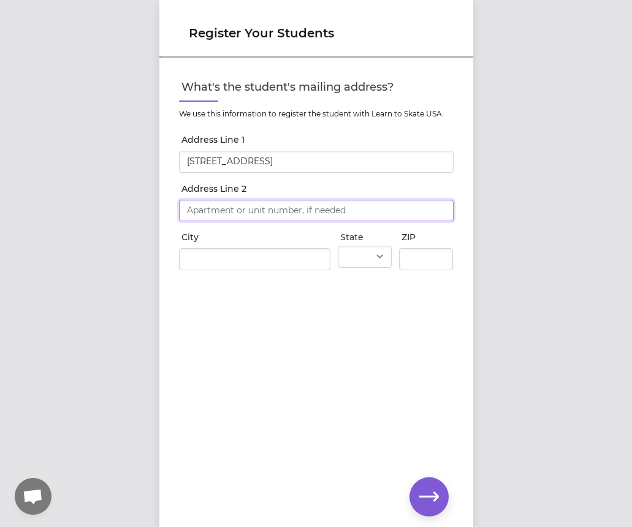
type input "[STREET_ADDRESS]"
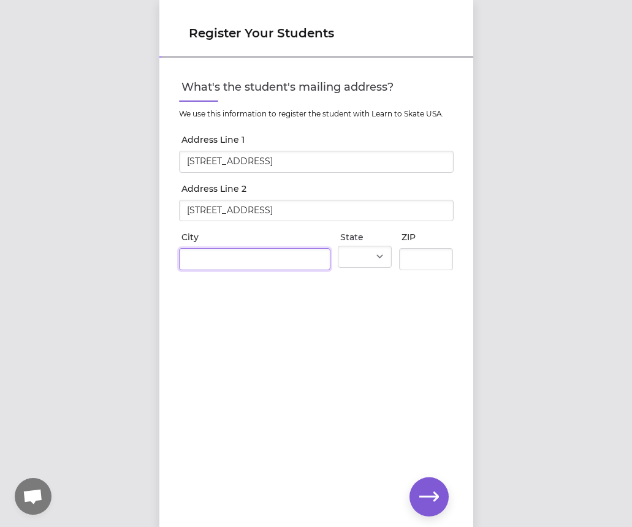
type input "Vestal"
select select "NY"
type input "13850"
click at [419, 328] on div "What's the student's mailing address? We use this information to register the s…" at bounding box center [316, 272] width 314 height 427
click at [436, 488] on icon "button" at bounding box center [429, 498] width 20 height 20
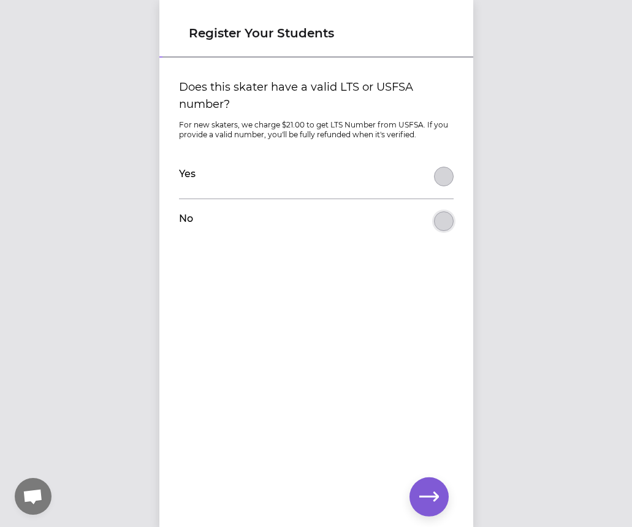
click at [439, 229] on button "Does this skater have a valid LTS or USFSA number?" at bounding box center [444, 222] width 20 height 20
click at [427, 511] on button "button" at bounding box center [429, 497] width 39 height 39
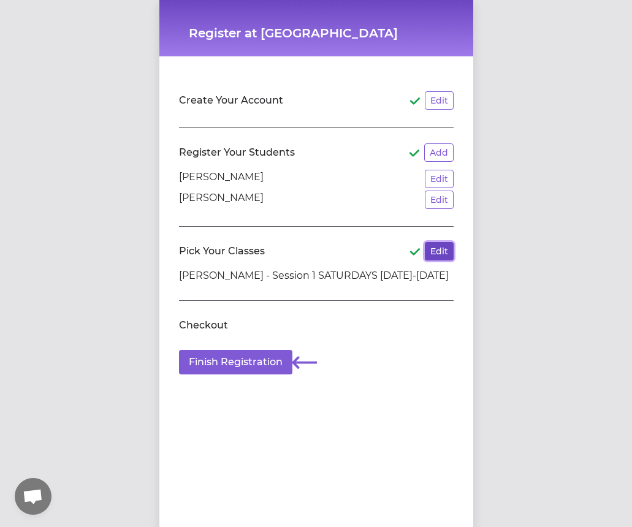
click at [431, 253] on button "Edit" at bounding box center [439, 251] width 29 height 18
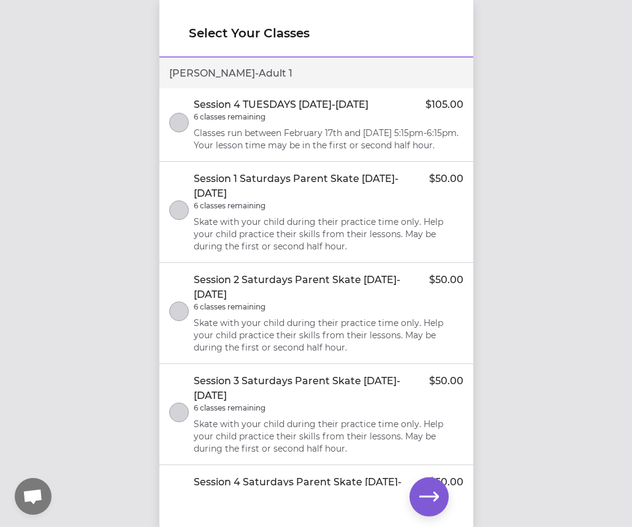
scroll to position [920, 0]
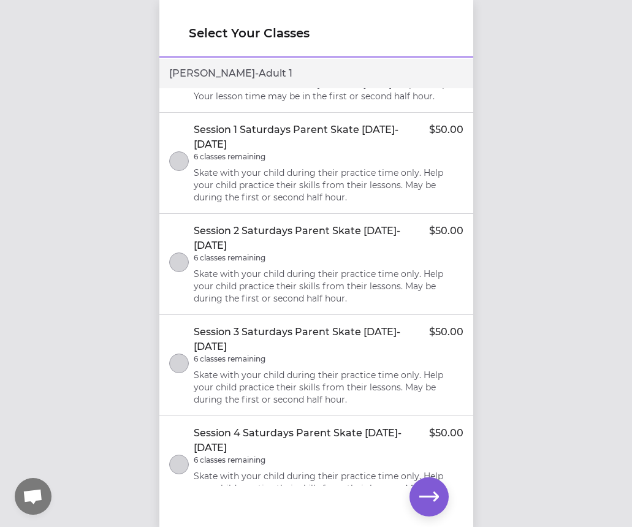
click at [328, 204] on div "Session 1 Saturdays Parent Skate [DATE]-[DATE] $50.00 6 classes remaining Skate…" at bounding box center [329, 163] width 270 height 81
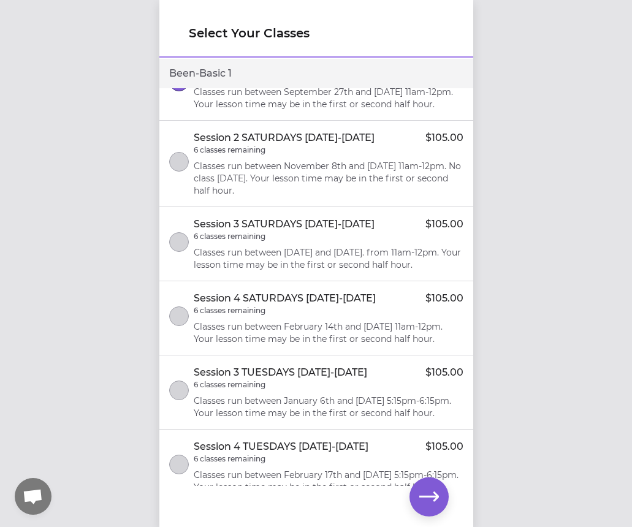
scroll to position [0, 0]
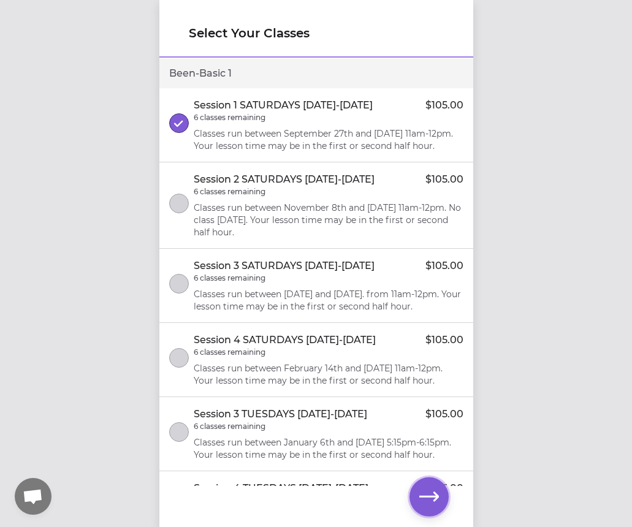
click at [435, 485] on button "button" at bounding box center [429, 497] width 39 height 39
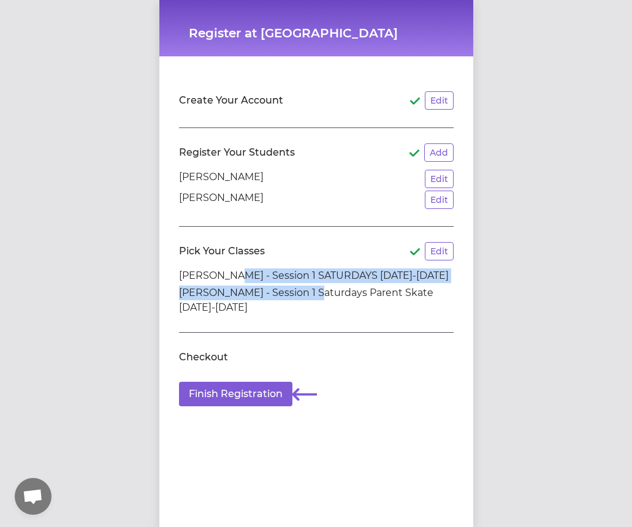
drag, startPoint x: 235, startPoint y: 273, endPoint x: 303, endPoint y: 291, distance: 70.5
click at [303, 291] on ul "[PERSON_NAME] - Session 1 SATURDAYS [DATE]-[DATE] Mina Joo - Session 1 Saturday…" at bounding box center [316, 292] width 275 height 47
click at [303, 291] on li "[PERSON_NAME] - Session 1 Saturdays Parent Skate [DATE]-[DATE]" at bounding box center [316, 300] width 275 height 29
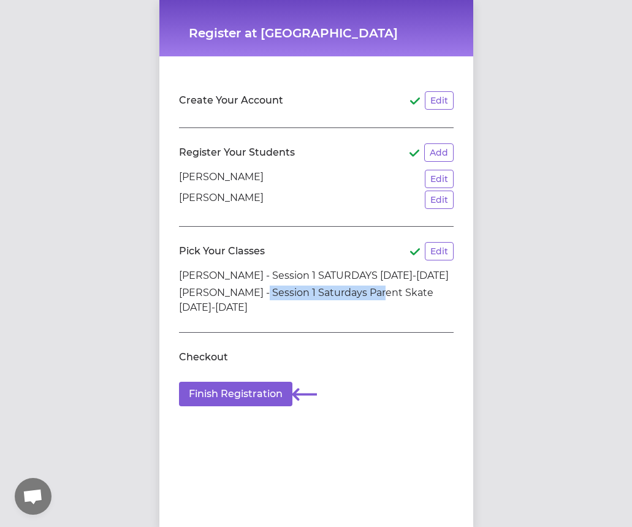
drag, startPoint x: 366, startPoint y: 291, endPoint x: 248, endPoint y: 289, distance: 118.4
click at [248, 289] on li "[PERSON_NAME] - Session 1 Saturdays Parent Skate [DATE]-[DATE]" at bounding box center [316, 300] width 275 height 29
click at [274, 296] on li "[PERSON_NAME] - Session 1 Saturdays Parent Skate [DATE]-[DATE]" at bounding box center [316, 300] width 275 height 29
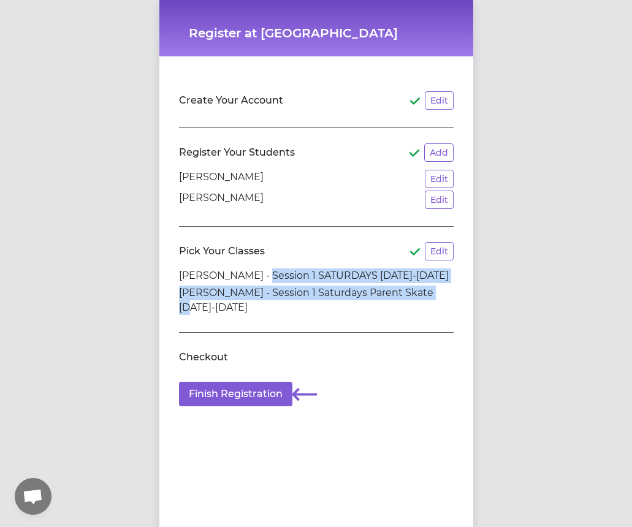
drag, startPoint x: 261, startPoint y: 278, endPoint x: 431, endPoint y: 288, distance: 170.1
click at [431, 288] on ul "[PERSON_NAME] - Session 1 SATURDAYS [DATE]-[DATE] Mina Joo - Session 1 Saturday…" at bounding box center [316, 292] width 275 height 47
click at [431, 288] on li "[PERSON_NAME] - Session 1 Saturdays Parent Skate [DATE]-[DATE]" at bounding box center [316, 300] width 275 height 29
drag, startPoint x: 272, startPoint y: 282, endPoint x: 245, endPoint y: 282, distance: 26.4
click at [247, 282] on ul "[PERSON_NAME] - Session 1 SATURDAYS [DATE]-[DATE] Mina Joo - Session 1 Saturday…" at bounding box center [316, 292] width 275 height 47
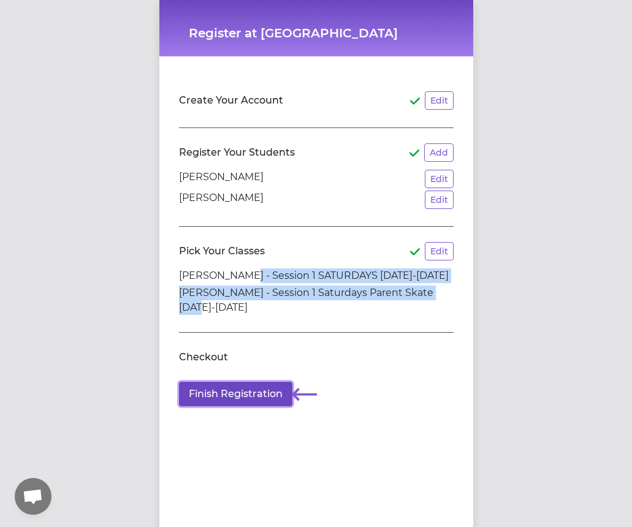
click at [194, 385] on button "Finish Registration" at bounding box center [235, 394] width 113 height 25
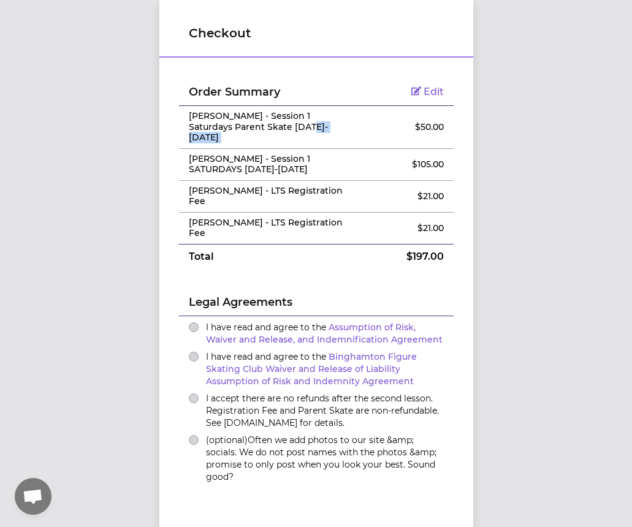
drag, startPoint x: 310, startPoint y: 127, endPoint x: 393, endPoint y: 127, distance: 83.4
click at [393, 127] on tr "[PERSON_NAME] - Session 1 Saturdays Parent Skate [DATE]-[DATE] $ 50.00" at bounding box center [316, 127] width 275 height 43
click at [393, 127] on p "$ 50.00" at bounding box center [408, 127] width 72 height 12
drag, startPoint x: 380, startPoint y: 148, endPoint x: 441, endPoint y: 159, distance: 61.7
click at [441, 159] on td "$ 105.00" at bounding box center [407, 164] width 91 height 32
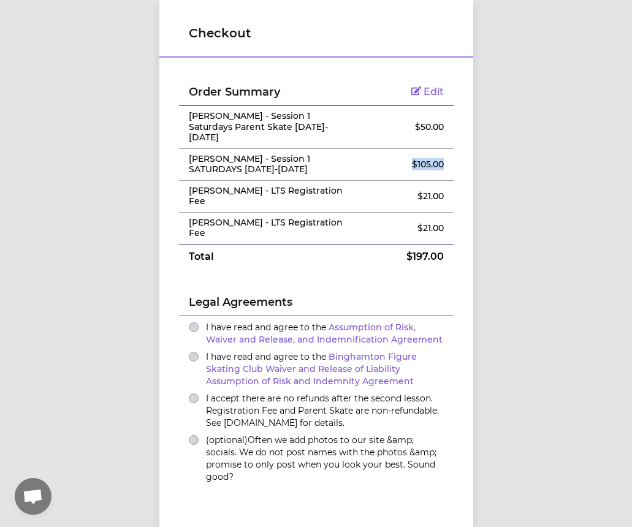
click at [441, 159] on td "$ 105.00" at bounding box center [407, 164] width 91 height 32
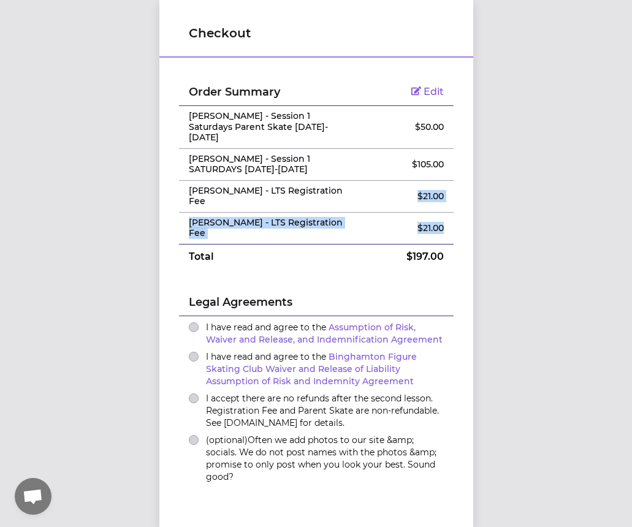
drag, startPoint x: 405, startPoint y: 188, endPoint x: 438, endPoint y: 215, distance: 43.1
click at [438, 215] on tbody "Order Summary Edit Mina Joo - Session 1 Saturdays Parent Skate [DATE]-[DATE] $ …" at bounding box center [316, 173] width 275 height 191
click at [324, 244] on td "Total" at bounding box center [270, 256] width 183 height 25
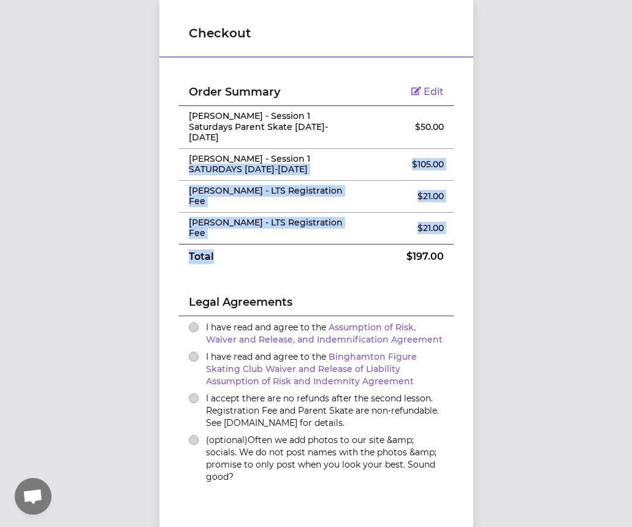
drag, startPoint x: 274, startPoint y: 197, endPoint x: 196, endPoint y: 161, distance: 86.7
click at [196, 161] on tbody "Order Summary Edit Mina Joo - Session 1 Saturdays Parent Skate [DATE]-[DATE] $ …" at bounding box center [316, 173] width 275 height 191
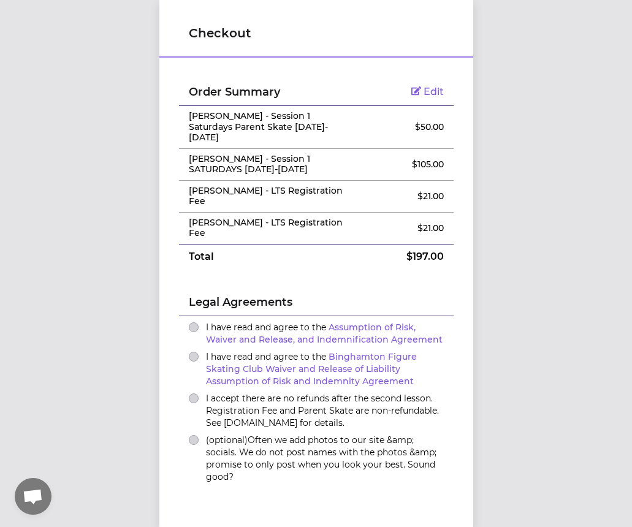
click at [275, 269] on div "Legal Agreements" at bounding box center [316, 292] width 275 height 47
click at [189, 323] on button "I have read and agree to the Assumption of Risk, Waiver and Release, and Indemn…" at bounding box center [194, 328] width 10 height 10
click at [189, 352] on button "I have read and agree to the Binghamton Figure Skating Club Waiver and Release …" at bounding box center [194, 357] width 10 height 10
click at [194, 392] on div "I accept there are no refunds after the second lesson. Registration Fee and Par…" at bounding box center [316, 410] width 255 height 37
click at [189, 394] on button "I accept there are no refunds after the second lesson. Registration Fee and Par…" at bounding box center [194, 399] width 10 height 10
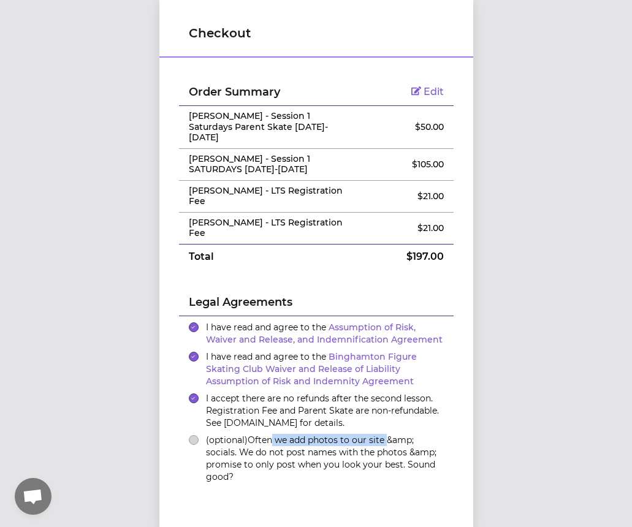
drag, startPoint x: 269, startPoint y: 409, endPoint x: 385, endPoint y: 416, distance: 115.5
click at [385, 434] on label "(optional) Often we add photos to our site &amp; socials. We do not post names …" at bounding box center [325, 458] width 238 height 49
click at [199, 435] on button "(optional) Often we add photos to our site &amp; socials. We do not post names …" at bounding box center [194, 440] width 10 height 10
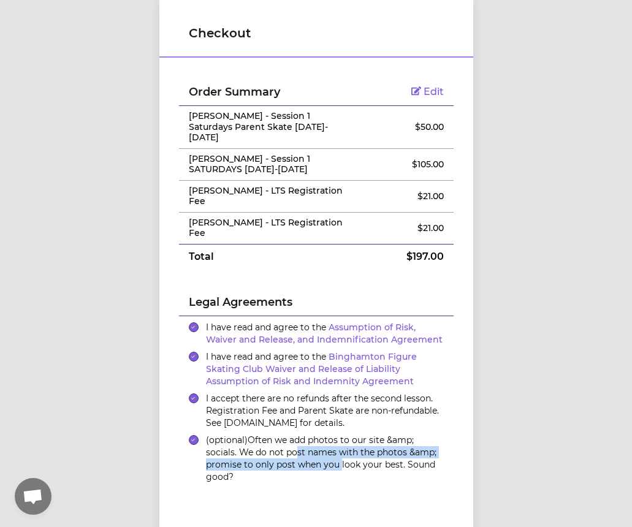
drag, startPoint x: 335, startPoint y: 438, endPoint x: 291, endPoint y: 421, distance: 47.4
click at [291, 434] on label "(optional) Often we add photos to our site &amp; socials. We do not post names …" at bounding box center [325, 458] width 238 height 49
click at [199, 435] on button "(optional) Often we add photos to our site &amp; socials. We do not post names …" at bounding box center [194, 440] width 10 height 10
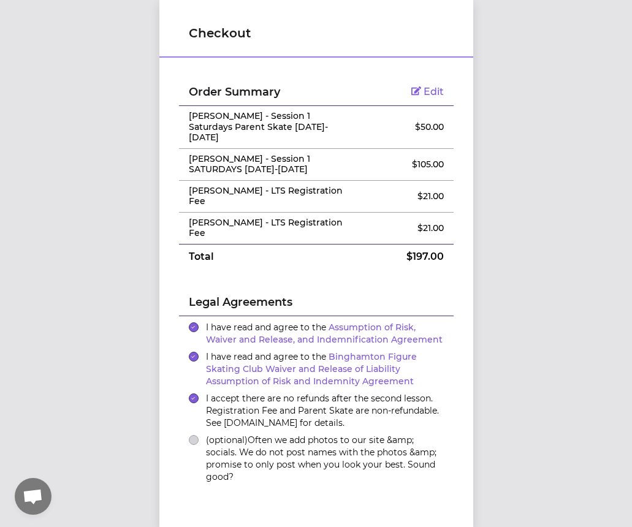
click at [264, 434] on label "(optional) Often we add photos to our site &amp; socials. We do not post names …" at bounding box center [325, 458] width 238 height 49
click at [199, 435] on button "(optional) Often we add photos to our site &amp; socials. We do not post names …" at bounding box center [194, 440] width 10 height 10
click at [278, 434] on label "(optional) Often we add photos to our site &amp; socials. We do not post names …" at bounding box center [325, 458] width 238 height 49
click at [199, 435] on button "(optional) Often we add photos to our site &amp; socials. We do not post names …" at bounding box center [194, 440] width 10 height 10
click at [281, 434] on label "(optional) Often we add photos to our site &amp; socials. We do not post names …" at bounding box center [325, 458] width 238 height 49
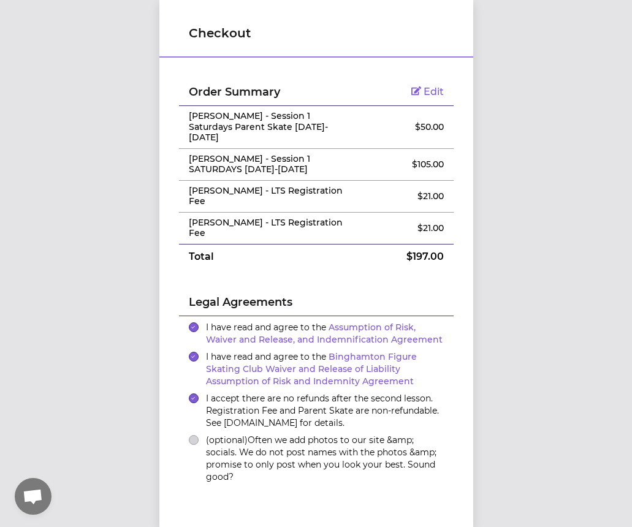
click at [199, 435] on button "(optional) Often we add photos to our site &amp; socials. We do not post names …" at bounding box center [194, 440] width 10 height 10
click at [281, 434] on label "(optional) Often we add photos to our site &amp; socials. We do not post names …" at bounding box center [325, 458] width 238 height 49
click at [199, 435] on button "(optional) Often we add photos to our site &amp; socials. We do not post names …" at bounding box center [194, 440] width 10 height 10
click at [364, 434] on label "(optional) Often we add photos to our site &amp; socials. We do not post names …" at bounding box center [325, 458] width 238 height 49
click at [199, 435] on button "(optional) Often we add photos to our site &amp; socials. We do not post names …" at bounding box center [194, 440] width 10 height 10
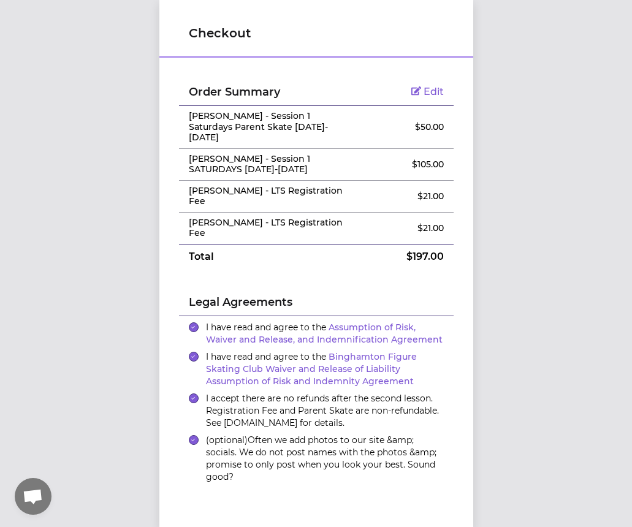
click at [385, 434] on label "(optional) Often we add photos to our site &amp; socials. We do not post names …" at bounding box center [325, 458] width 238 height 49
click at [199, 435] on button "(optional) Often we add photos to our site &amp; socials. We do not post names …" at bounding box center [194, 440] width 10 height 10
click at [385, 434] on label "(optional) Often we add photos to our site &amp; socials. We do not post names …" at bounding box center [325, 458] width 238 height 49
click at [199, 435] on button "(optional) Often we add photos to our site &amp; socials. We do not post names …" at bounding box center [194, 440] width 10 height 10
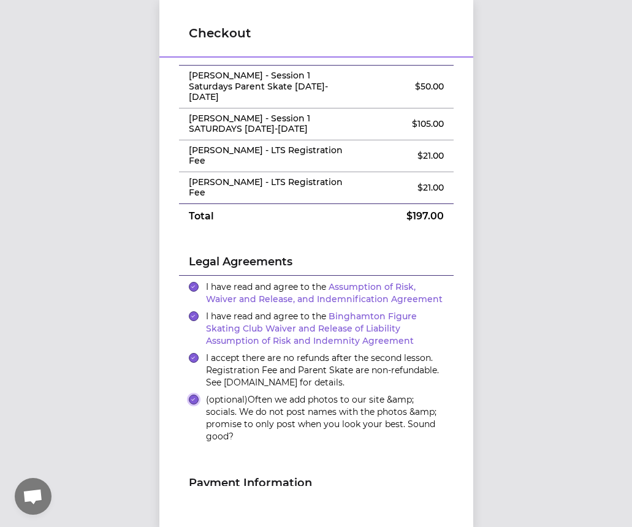
scroll to position [61, 0]
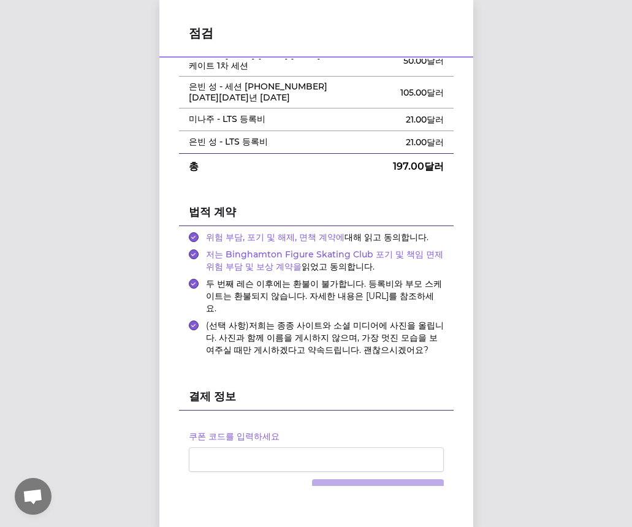
drag, startPoint x: 255, startPoint y: 314, endPoint x: 379, endPoint y: 350, distance: 129.5
click at [383, 350] on ul "위험 부담, 포기 및 해제, 면책 계약에 대해 읽고 동의합니다. 저는 Binghamton Figure Skating Club 포기 및 책임 면…" at bounding box center [316, 294] width 275 height 137
click at [189, 321] on button "(선택 사항) 저희는 종종 사이트와 소셜 미디어에 사진을 올립니다. 사진과 함께 이름을 게시하지 않으며, 가장 멋진 모습을 보여주실 때만 게시…" at bounding box center [194, 326] width 10 height 10
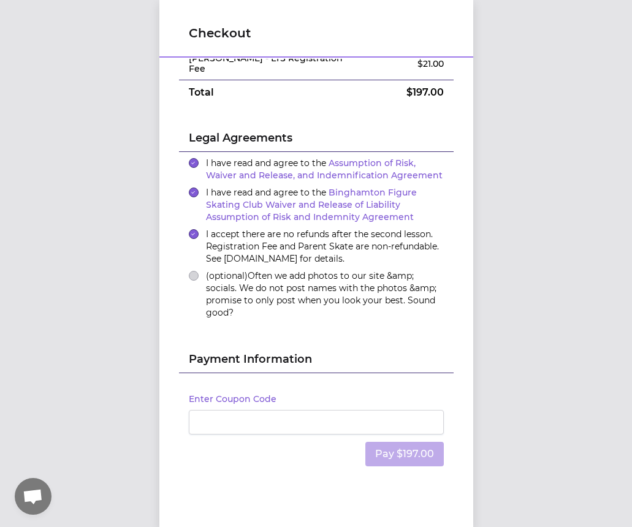
scroll to position [0, 0]
